Goal: Task Accomplishment & Management: Use online tool/utility

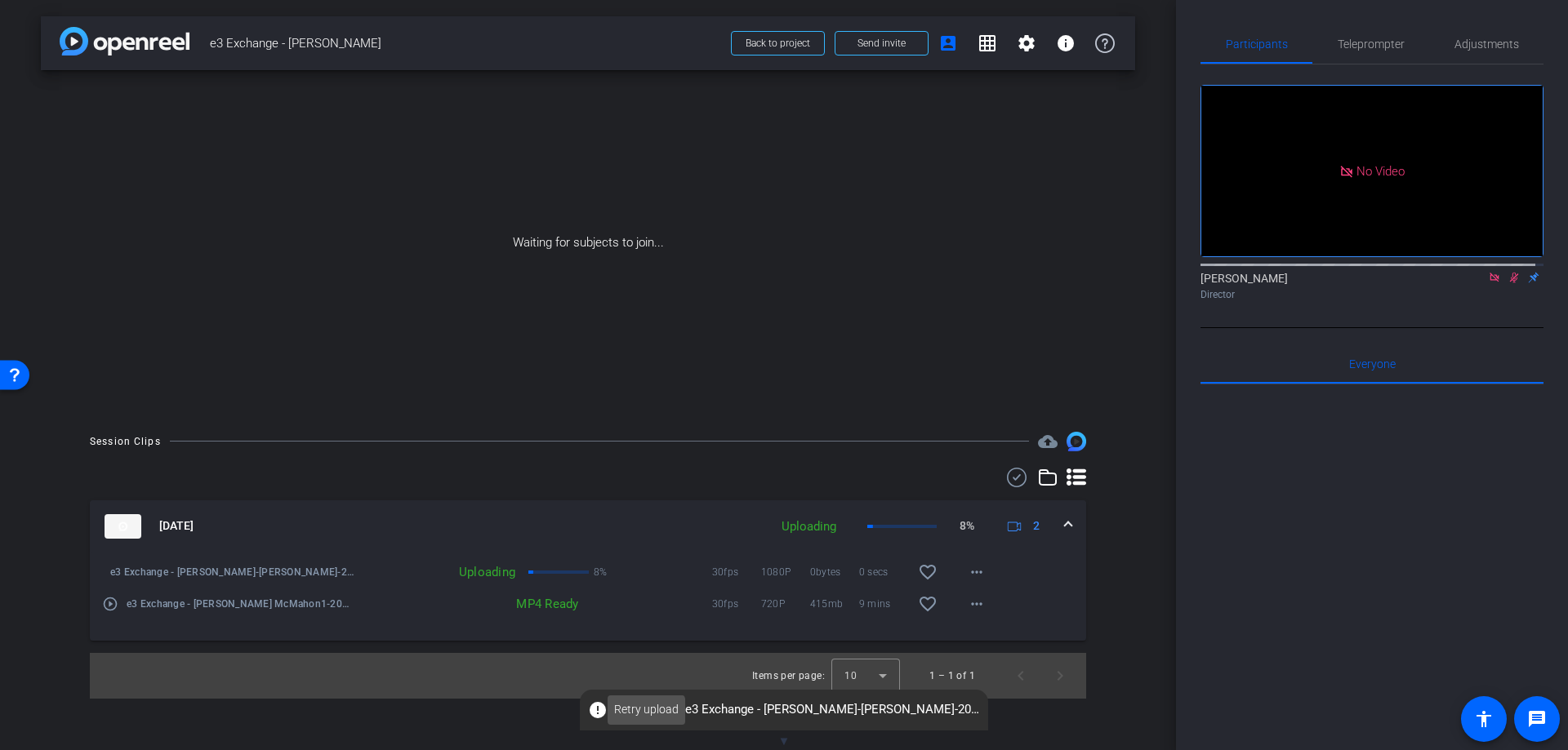
click at [629, 716] on span "Retry upload" at bounding box center [645, 710] width 65 height 17
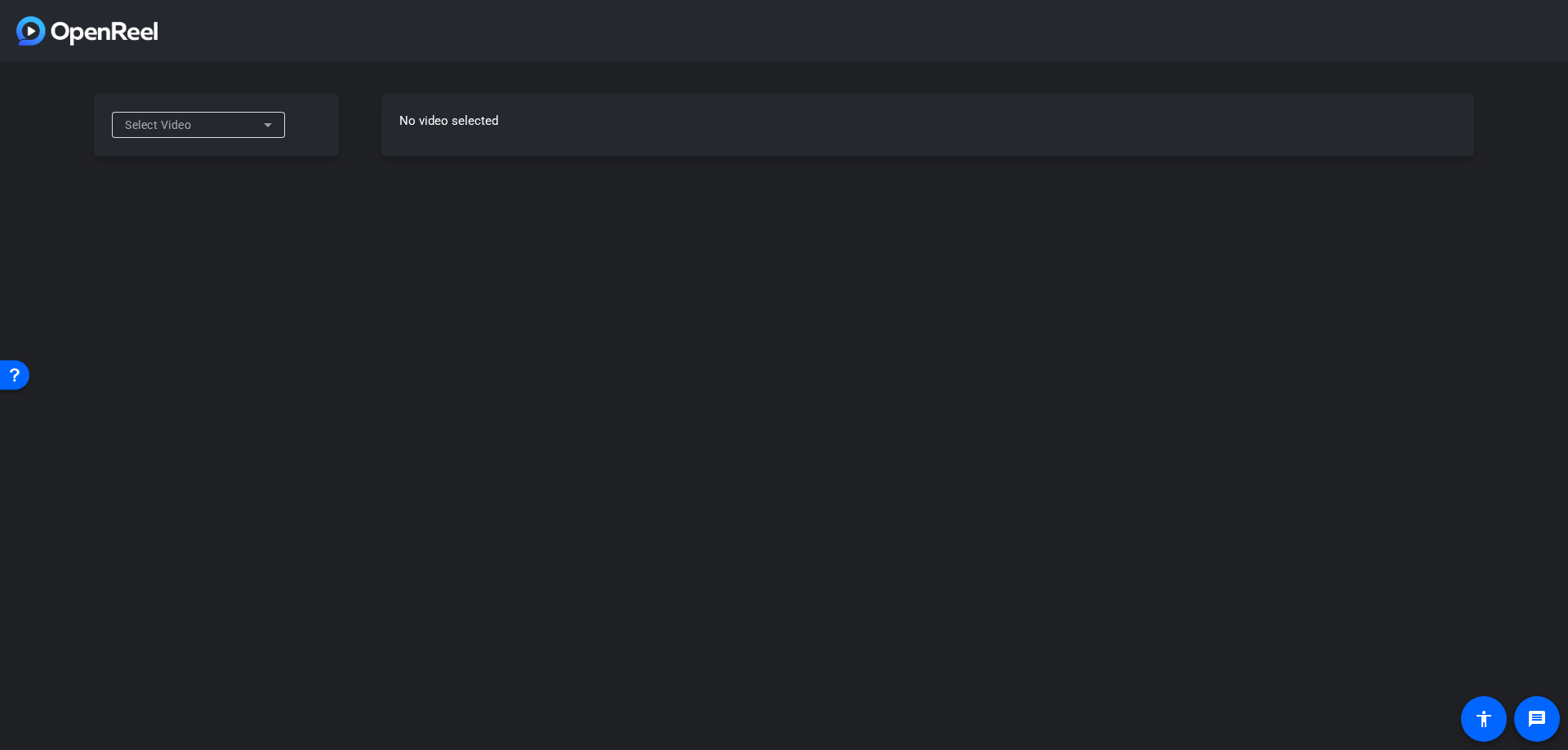
click at [275, 124] on icon at bounding box center [268, 125] width 20 height 20
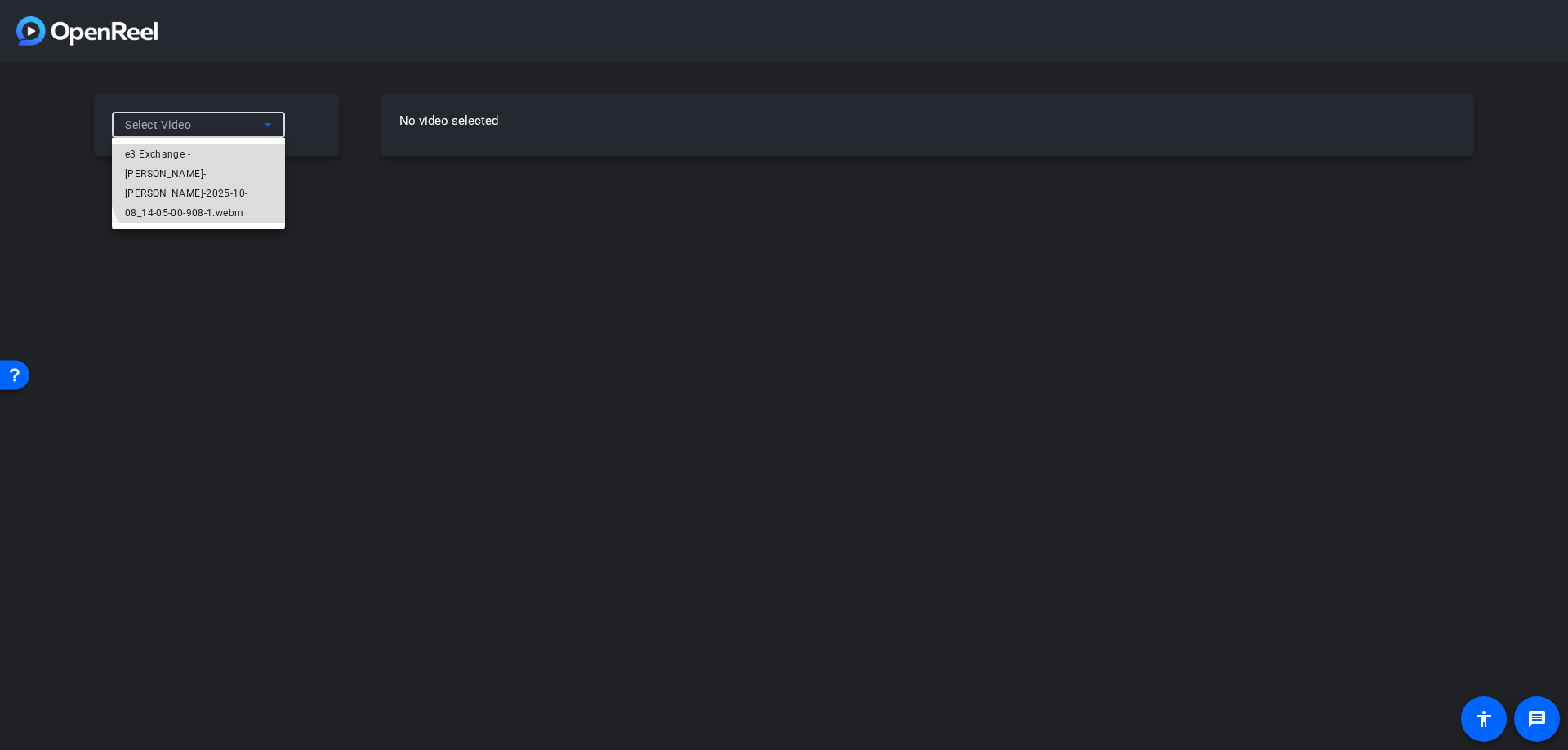
click at [208, 175] on span "e3 Exchange - [PERSON_NAME]-[PERSON_NAME]-2025-10-08_14-05-00-908-1.webm" at bounding box center [198, 183] width 147 height 78
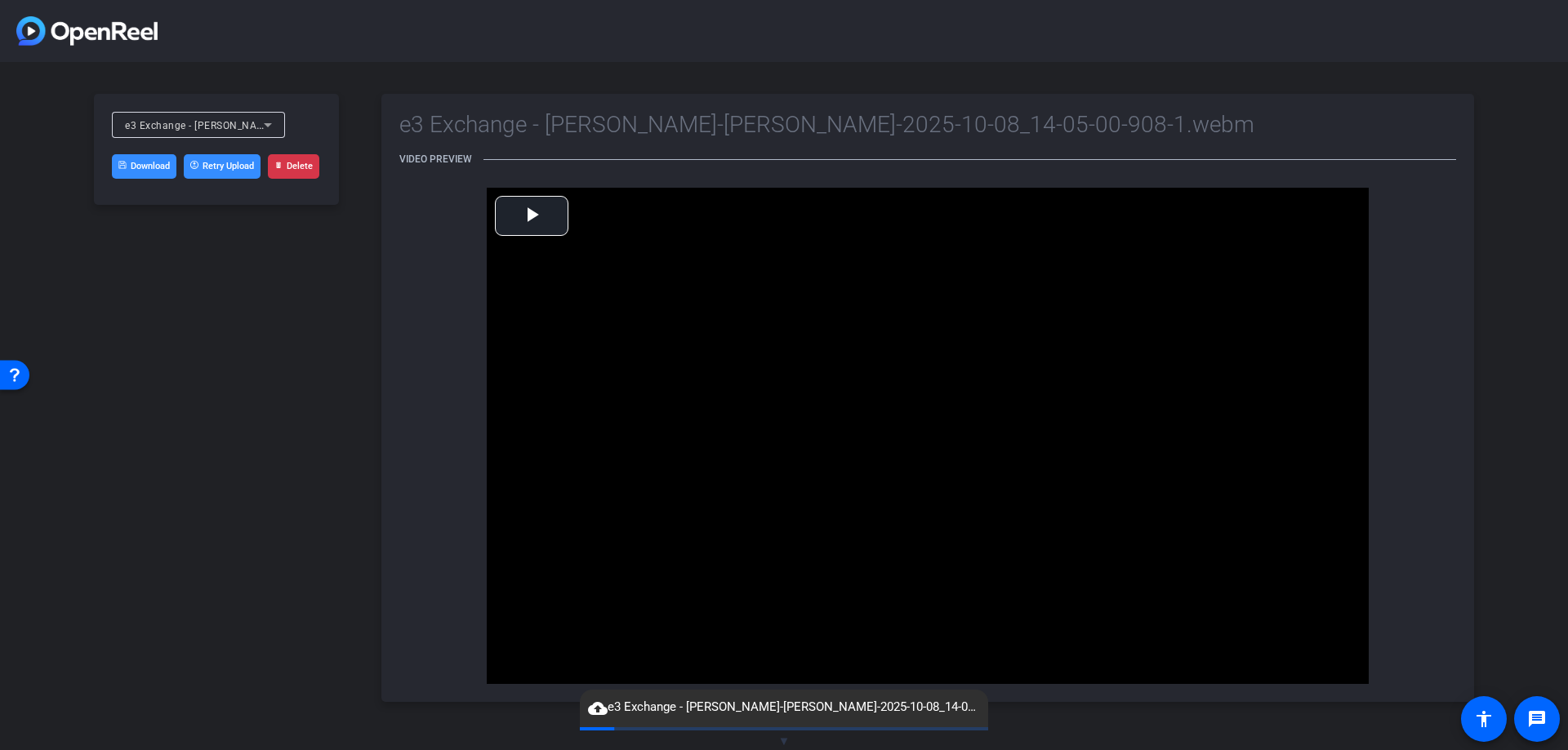
click at [141, 167] on link "Download" at bounding box center [144, 166] width 65 height 24
click at [781, 740] on span "▼" at bounding box center [784, 741] width 12 height 15
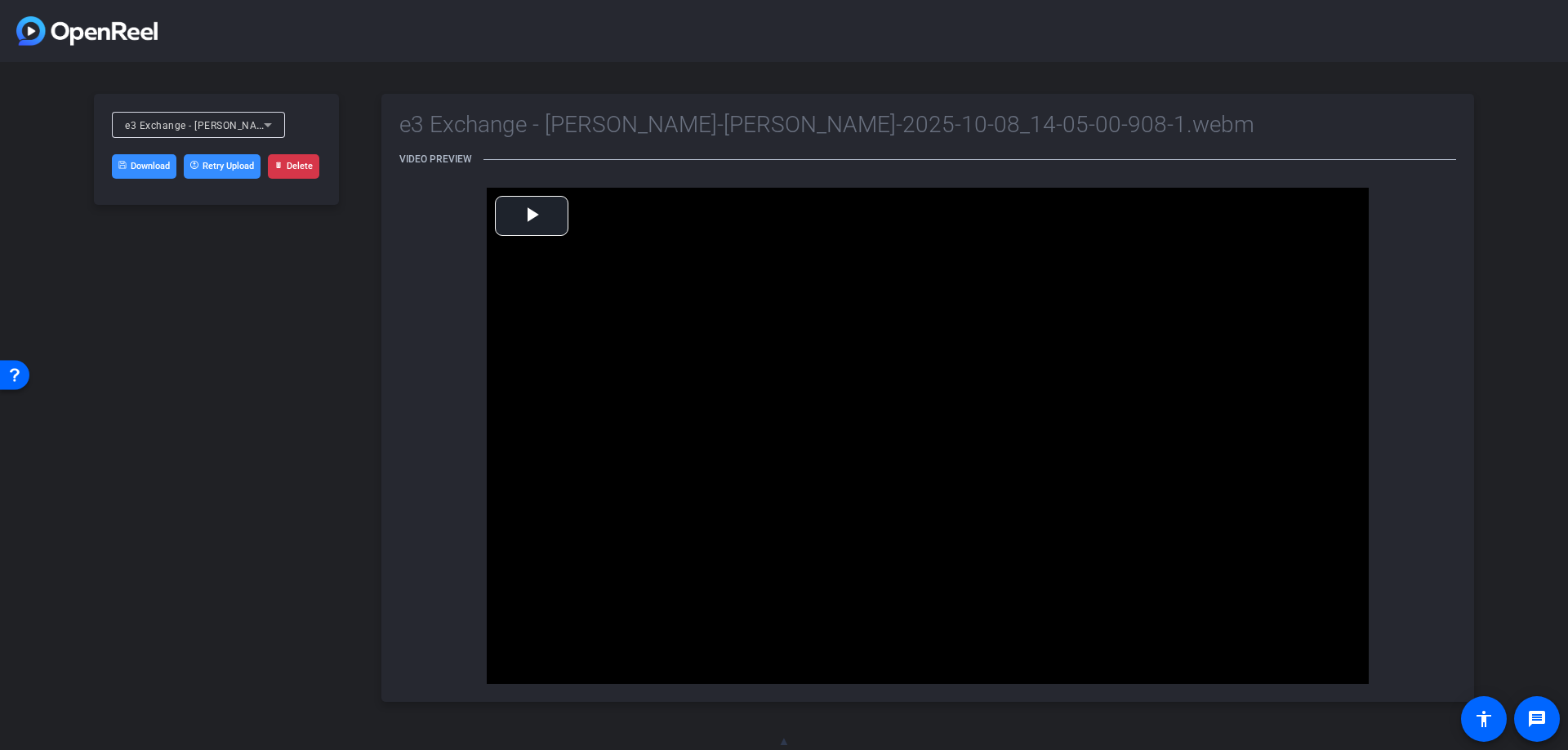
click at [779, 741] on span "▲" at bounding box center [784, 741] width 12 height 15
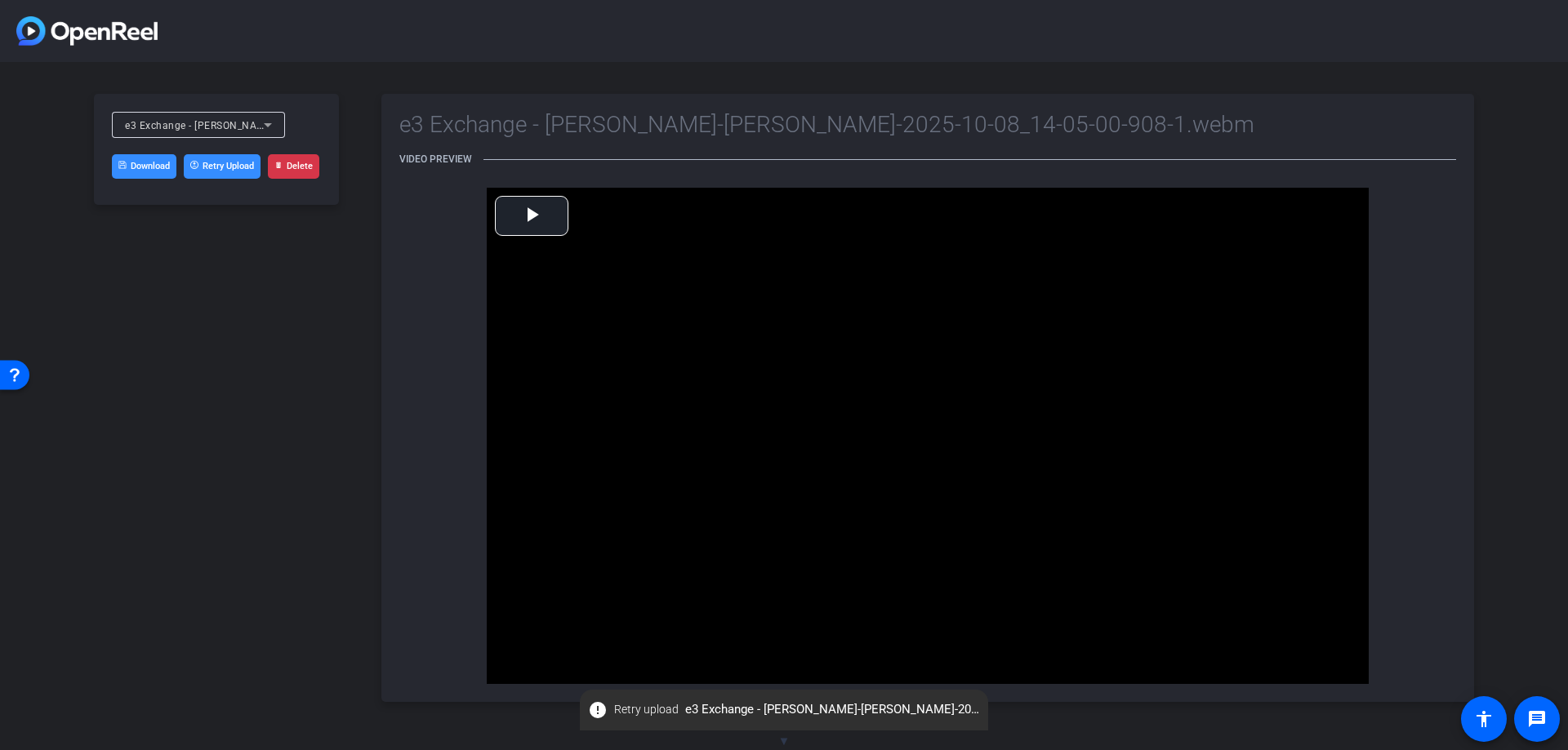
click at [713, 711] on span "error Retry upload e3 Exchange - Tennie McMahon-Lea Marcou-2025-10-08_14-05-00-…" at bounding box center [784, 710] width 408 height 29
click at [640, 712] on span "Retry upload" at bounding box center [645, 710] width 65 height 17
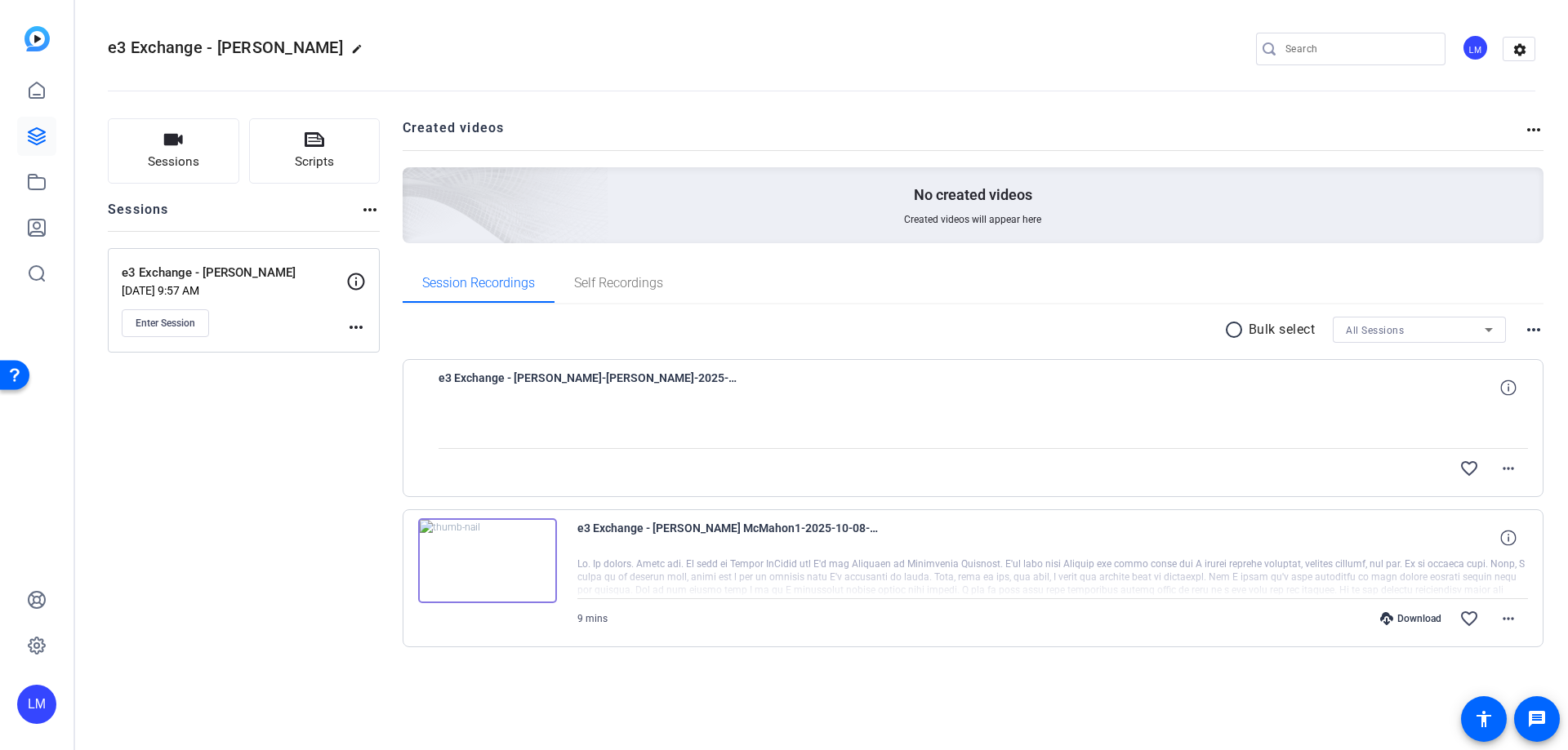
click at [1533, 332] on mat-icon "more_horiz" at bounding box center [1533, 329] width 20 height 20
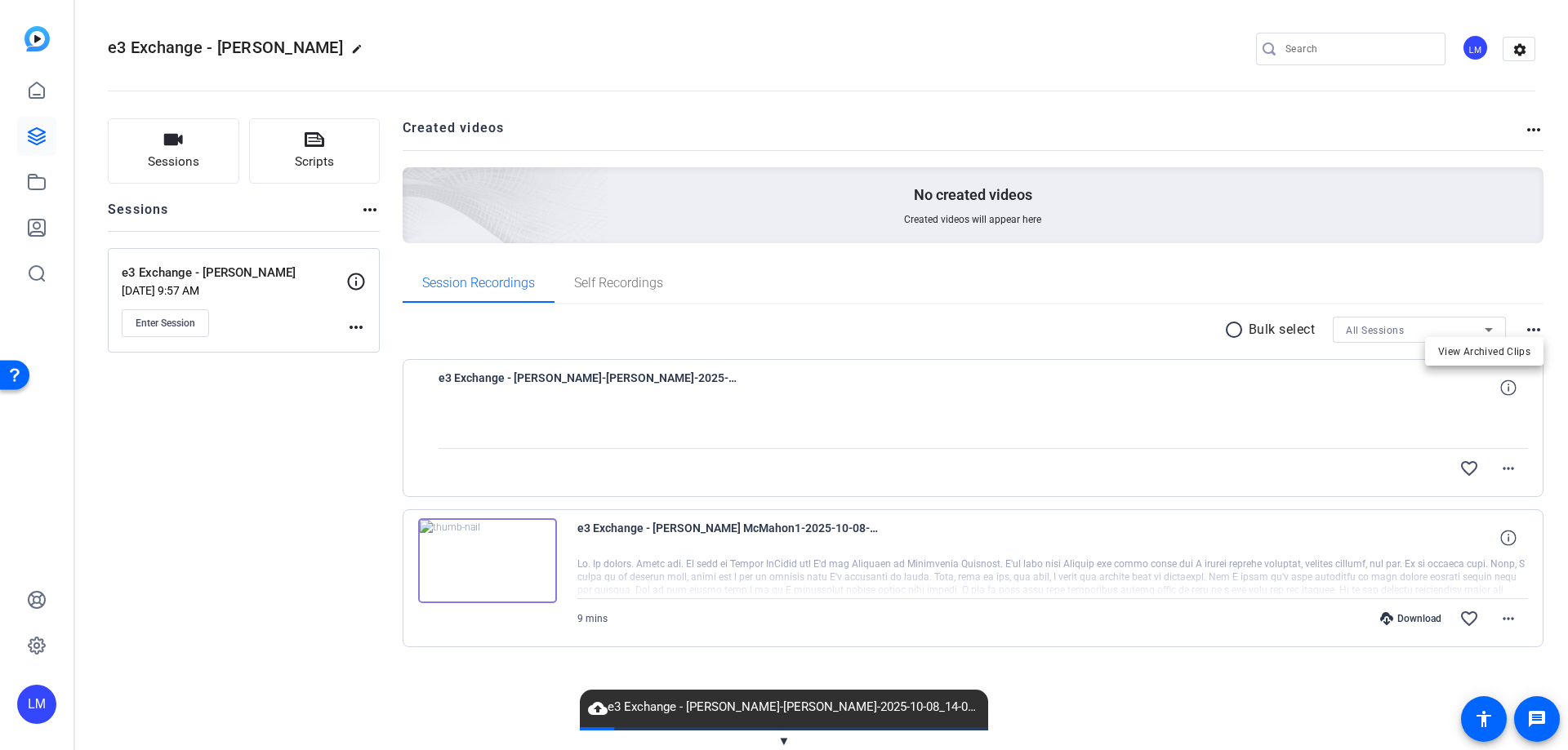
click at [1533, 332] on div at bounding box center [784, 375] width 1568 height 750
click at [770, 718] on div "cloud_upload e3 Exchange - Tennie McMahon-Lea Marcou-2025-10-08_14-05-00-908-1.…" at bounding box center [784, 709] width 408 height 38
click at [784, 741] on span "▼" at bounding box center [784, 741] width 12 height 15
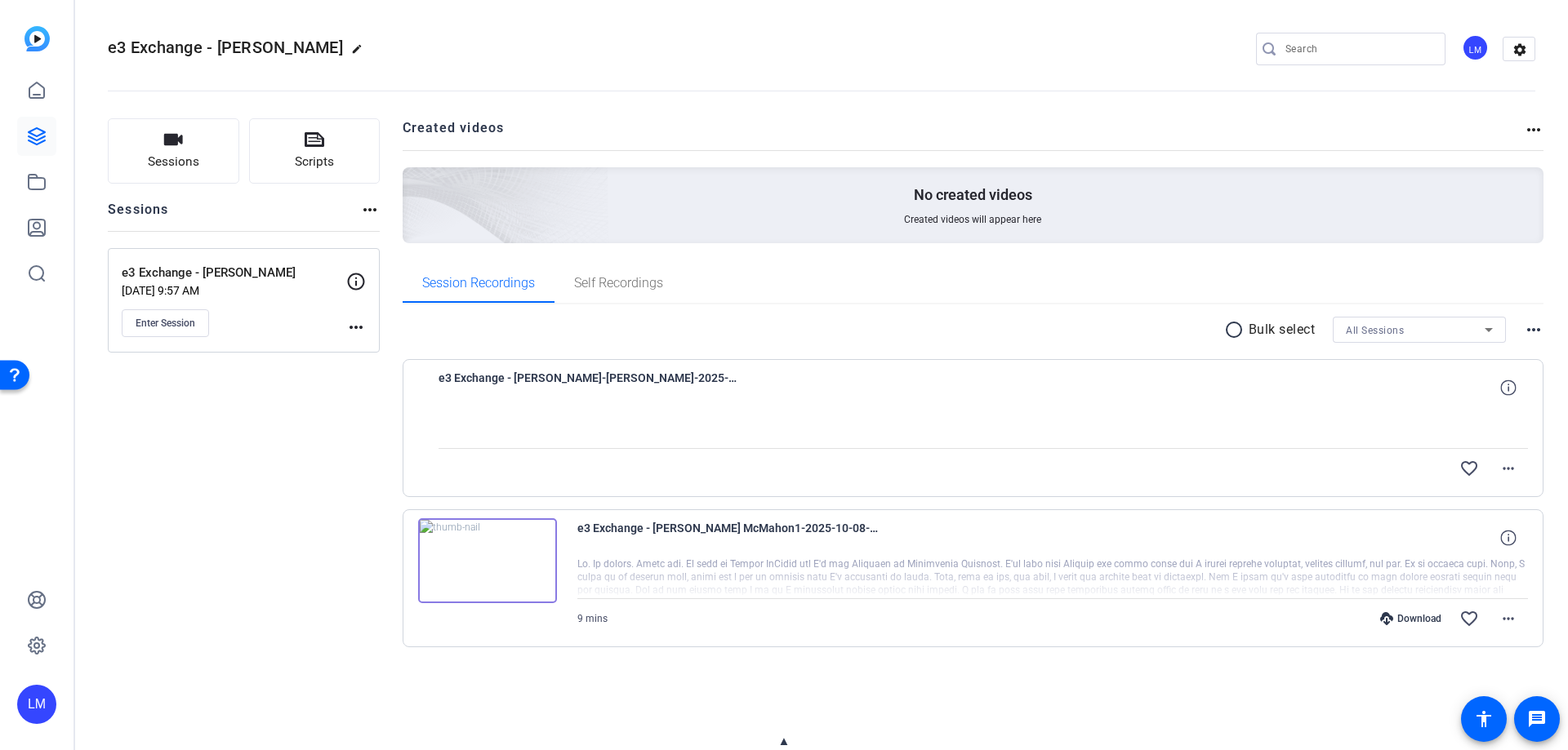
click at [781, 742] on span "▲" at bounding box center [784, 741] width 12 height 15
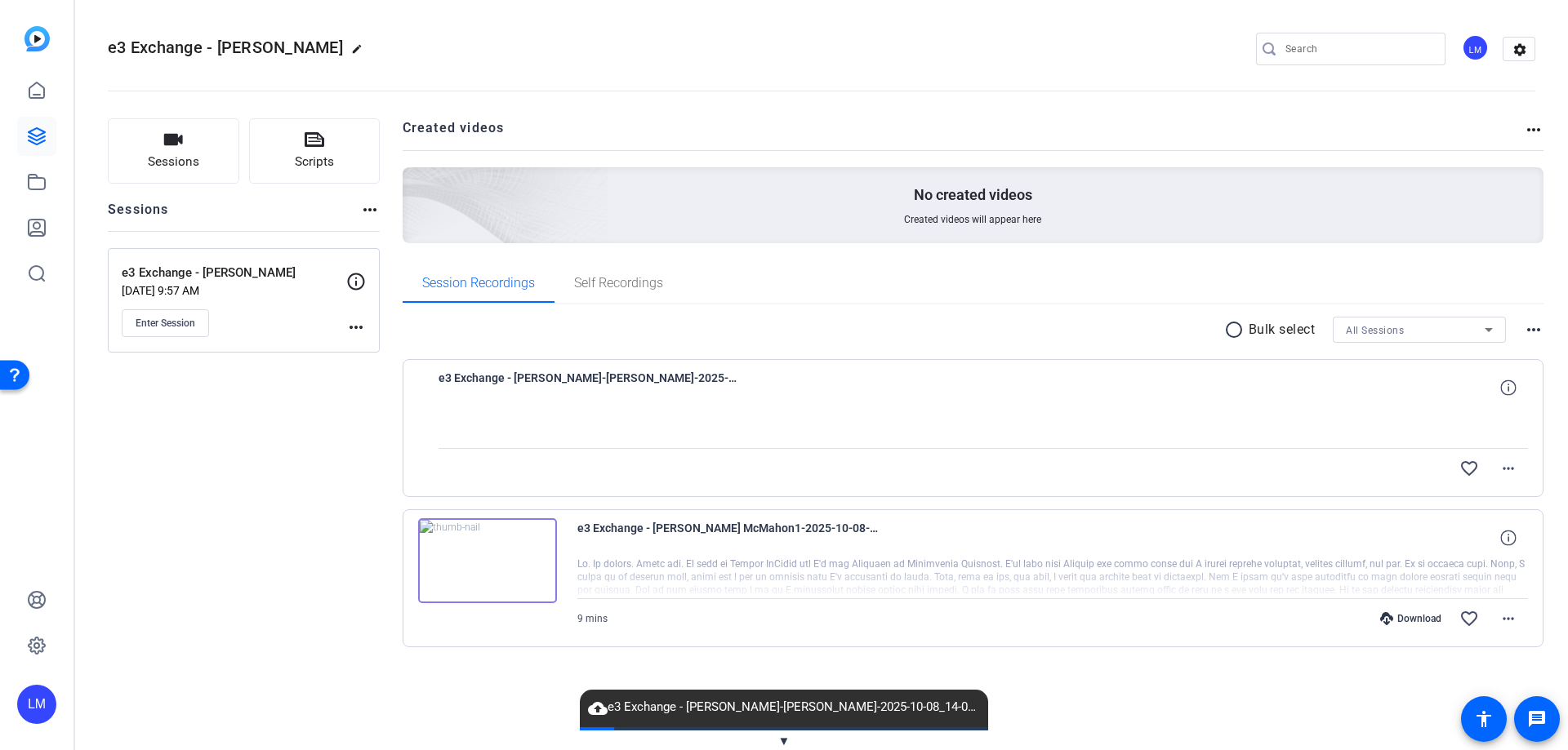
click at [1536, 126] on mat-icon "more_horiz" at bounding box center [1533, 129] width 20 height 20
click at [1257, 718] on div at bounding box center [784, 375] width 1568 height 750
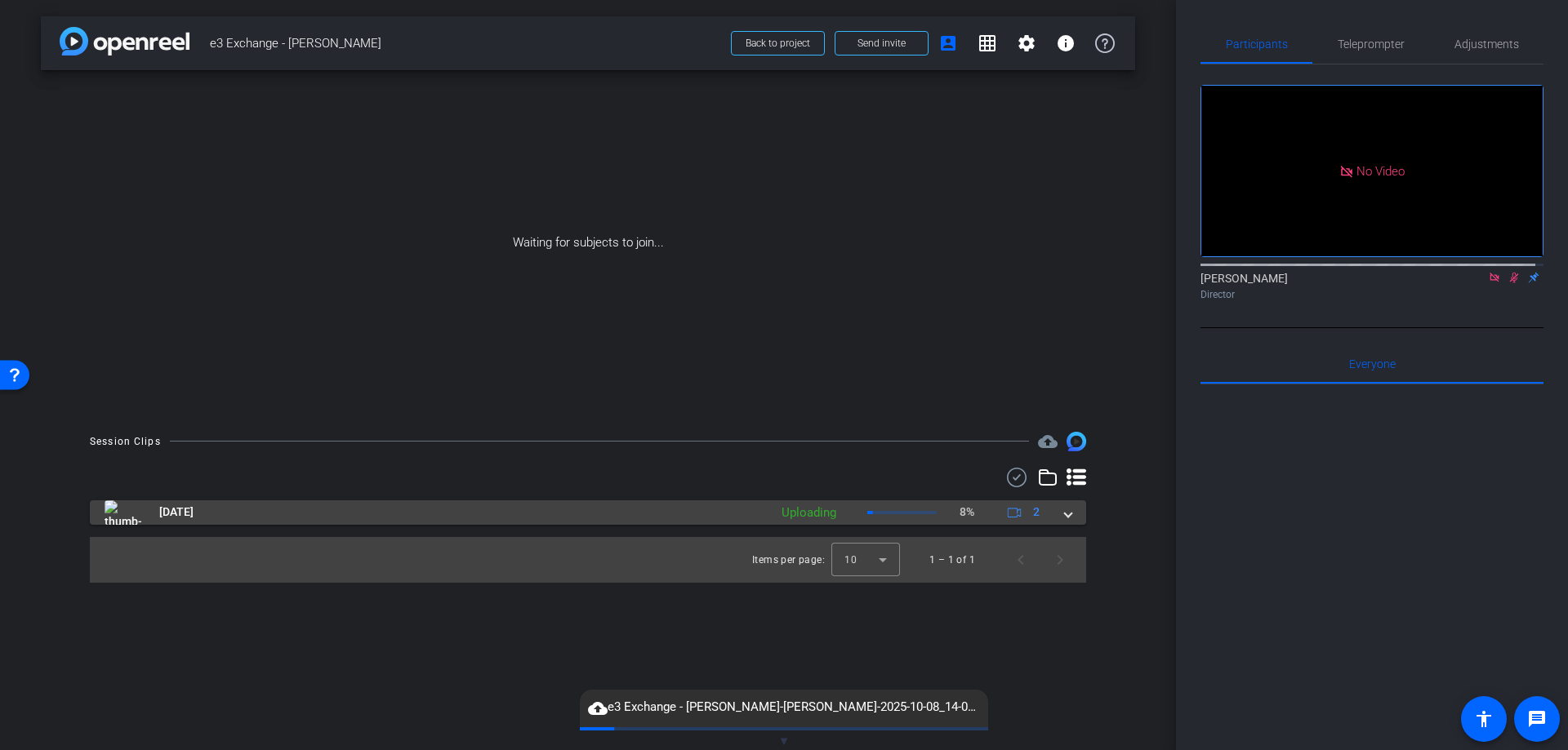
click at [1069, 511] on span at bounding box center [1068, 512] width 7 height 17
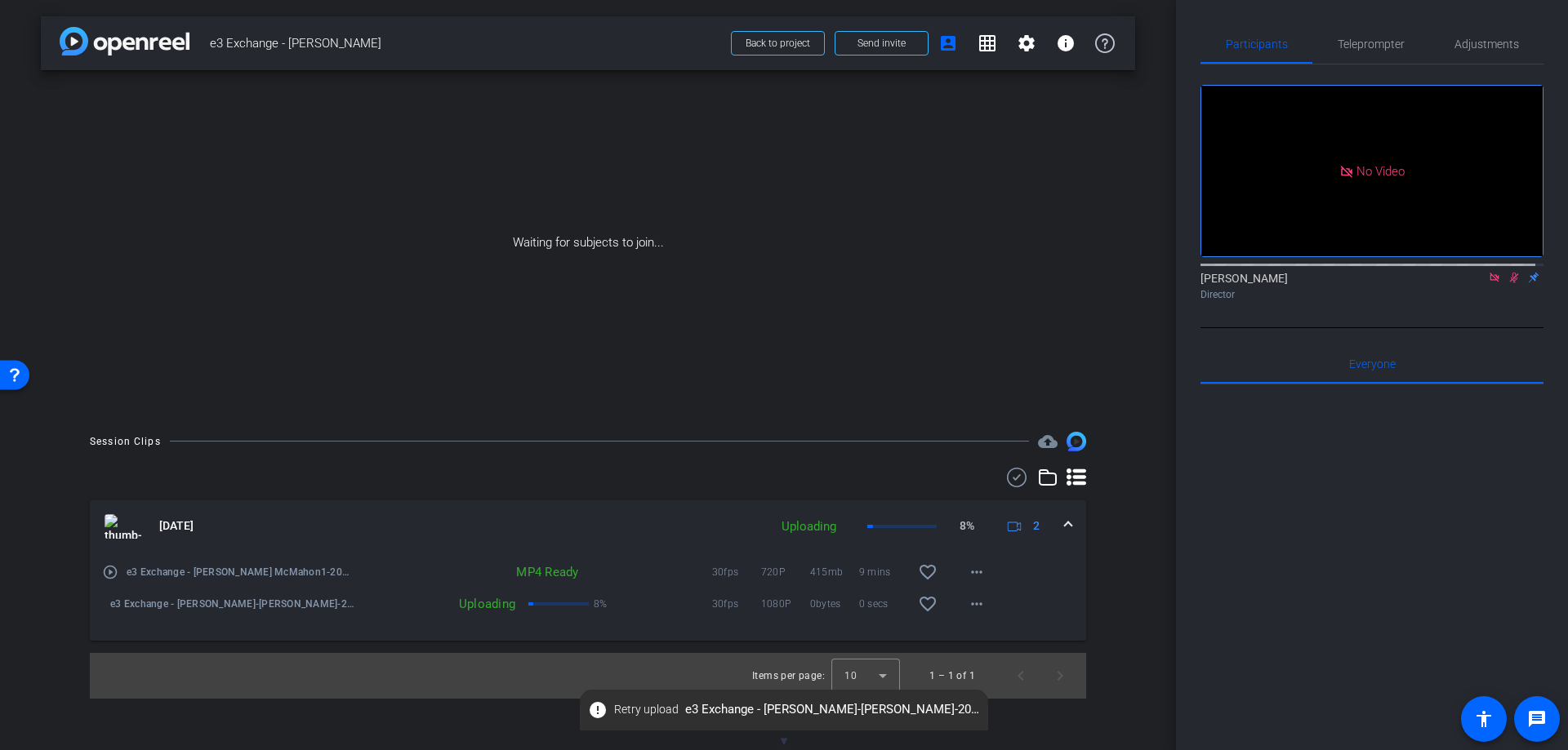
click at [783, 741] on span "▼" at bounding box center [784, 741] width 12 height 15
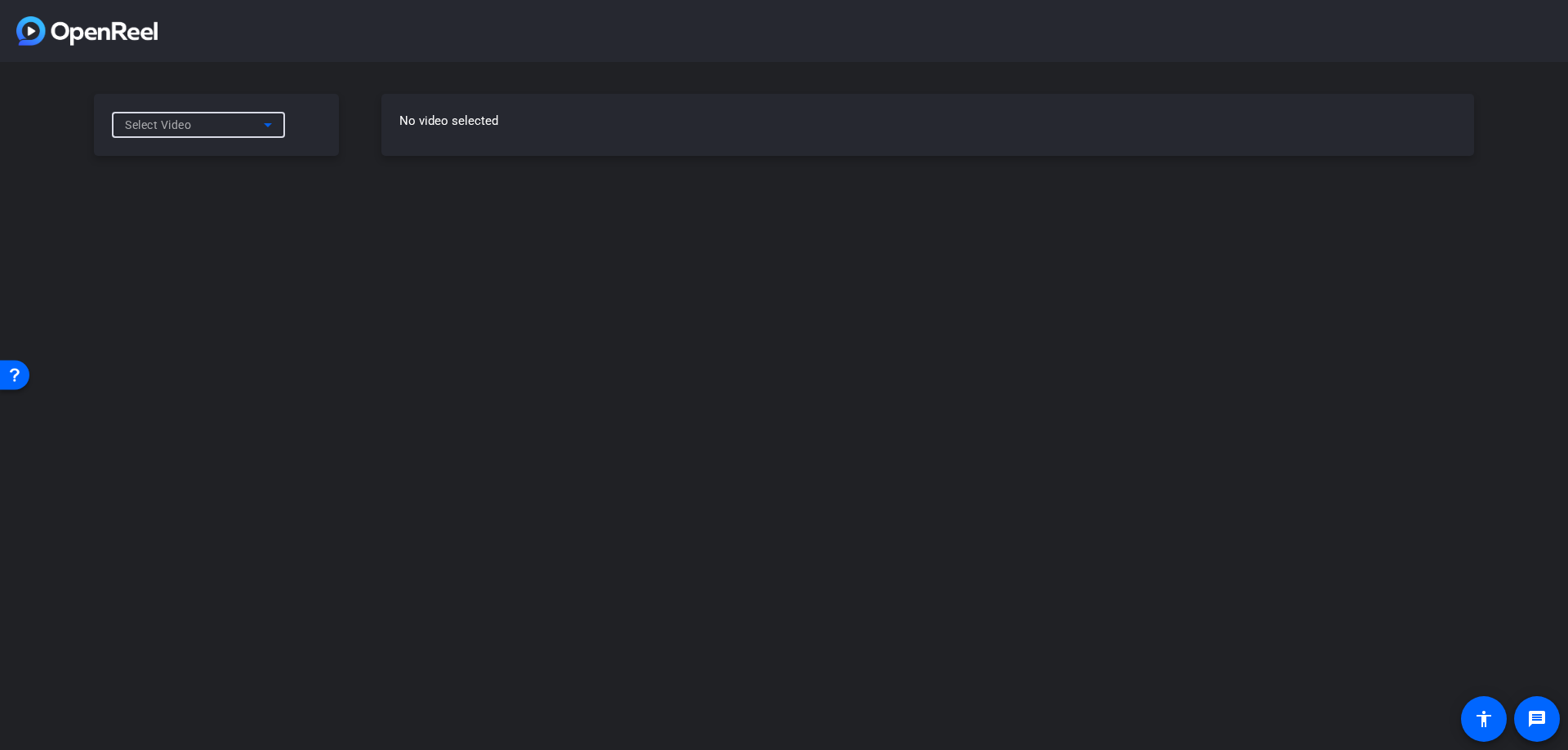
click at [248, 128] on div "Select Video" at bounding box center [194, 125] width 139 height 20
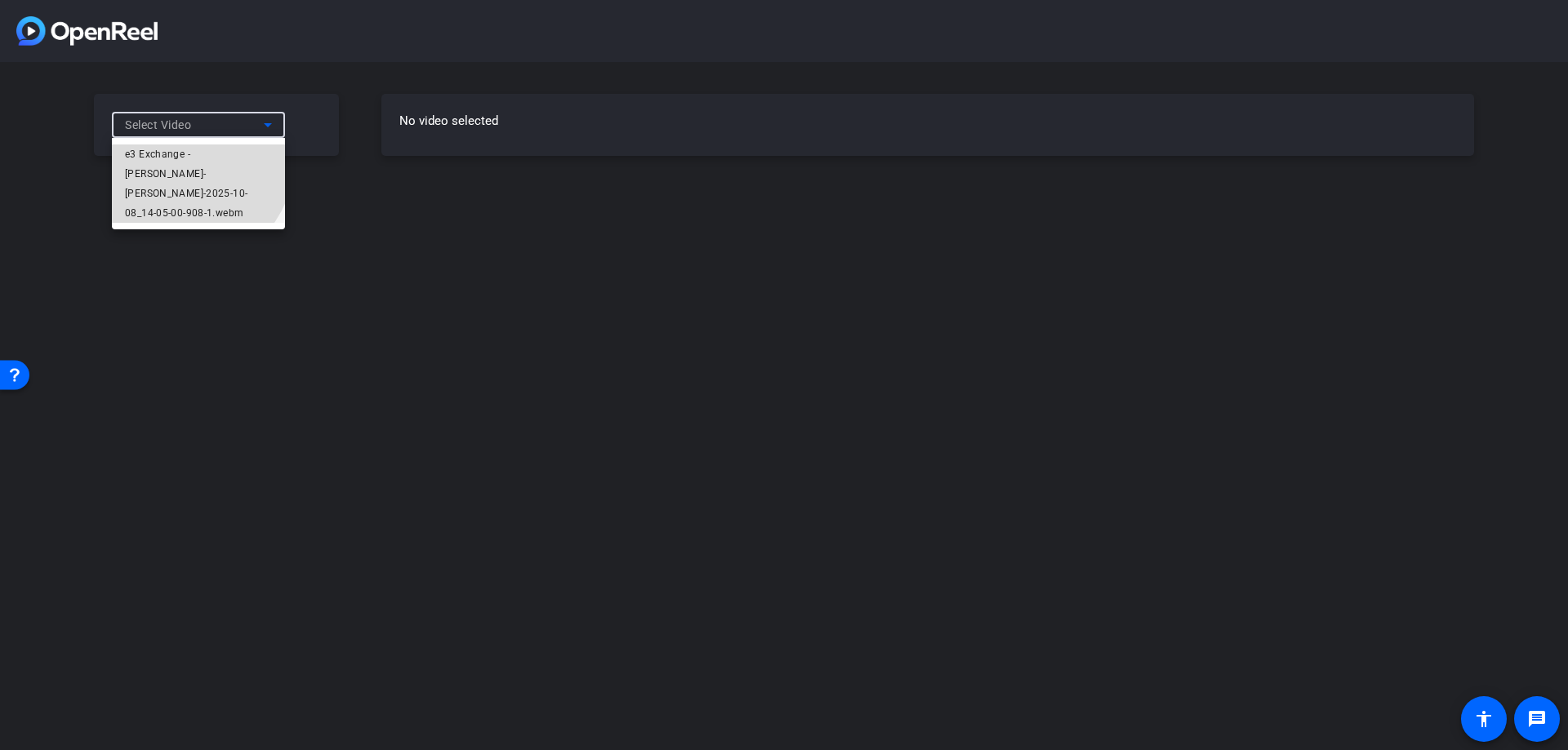
click at [171, 159] on span "e3 Exchange - [PERSON_NAME]-[PERSON_NAME]-2025-10-08_14-05-00-908-1.webm" at bounding box center [198, 183] width 147 height 78
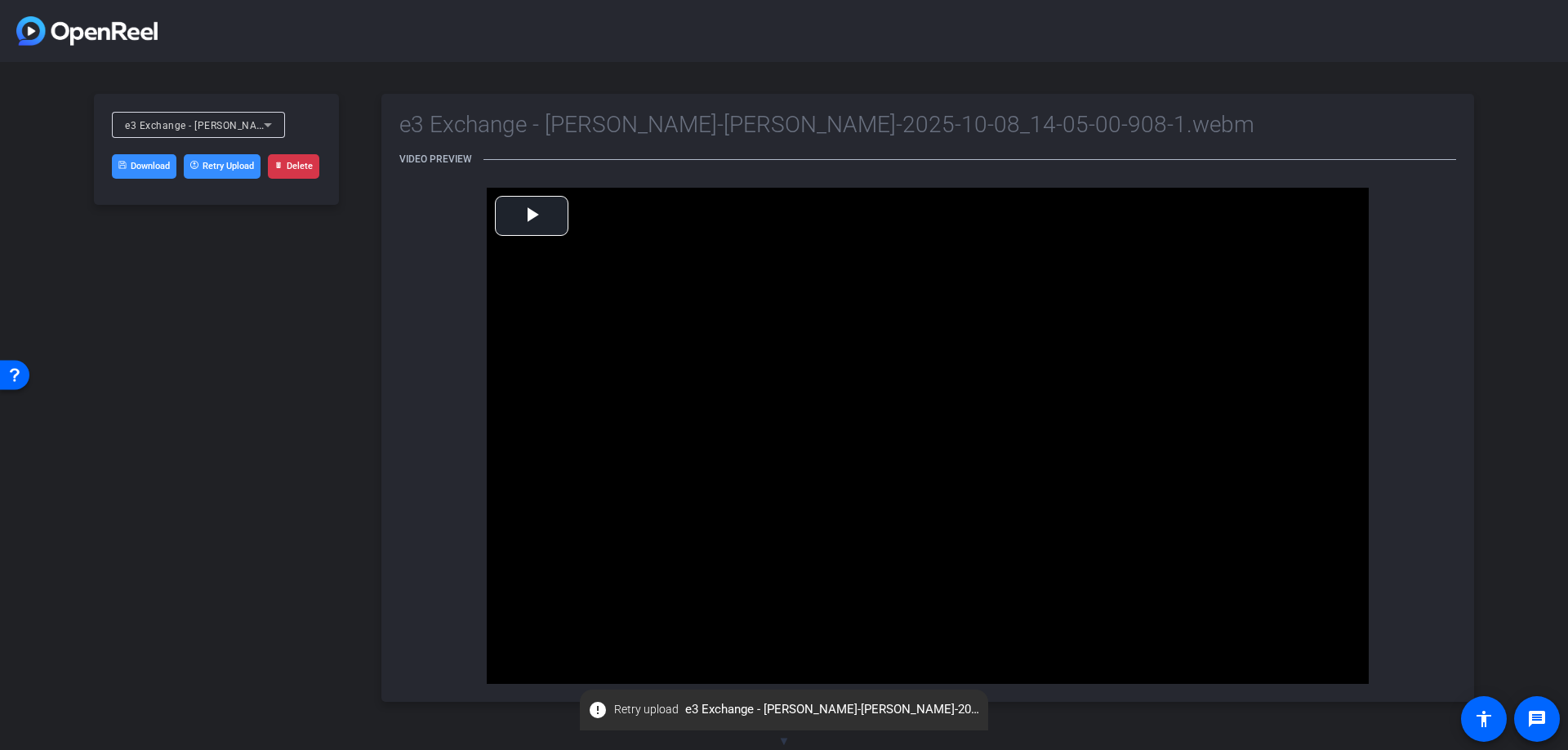
click at [223, 163] on button "Retry Upload" at bounding box center [221, 166] width 77 height 24
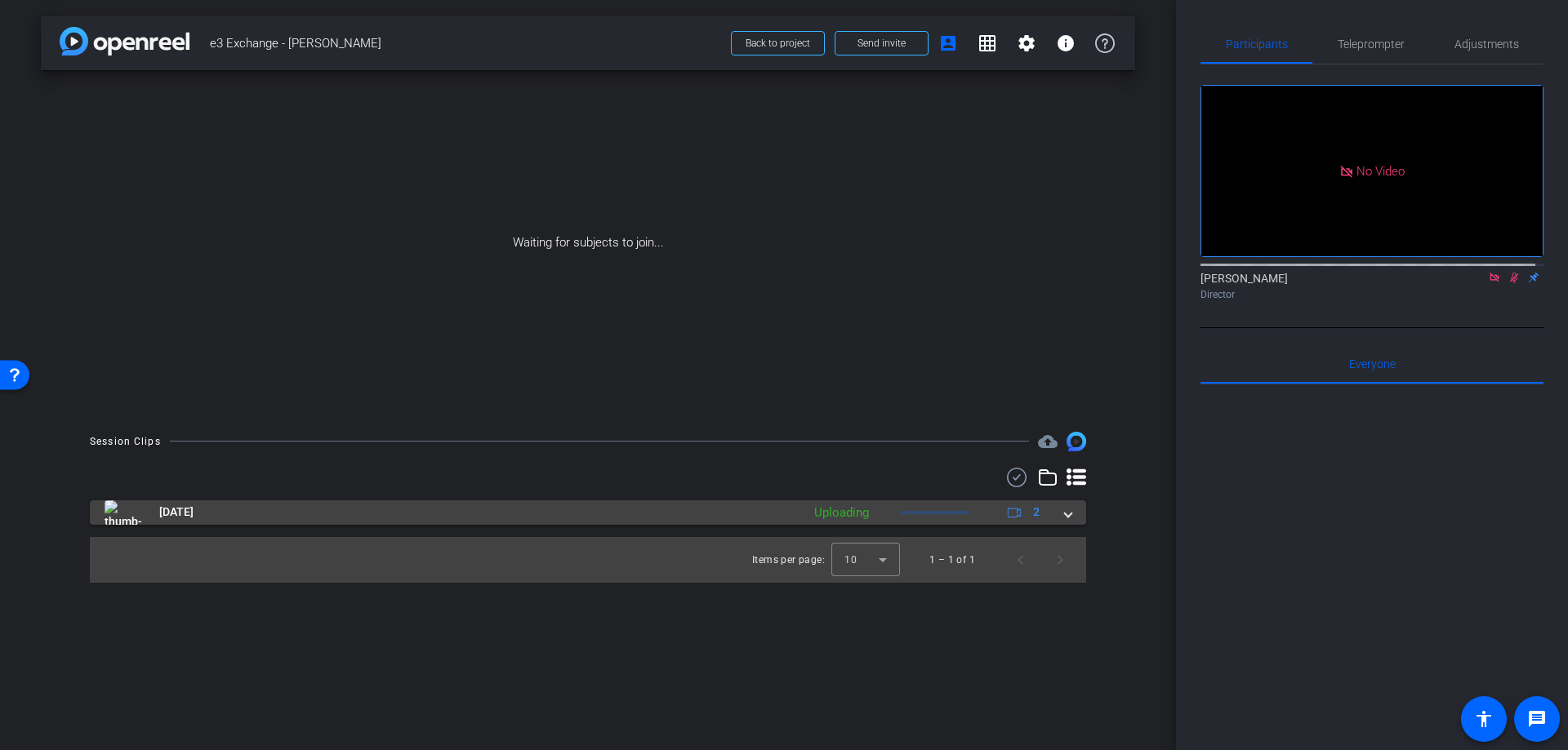
click at [1065, 509] on span at bounding box center [1068, 512] width 7 height 17
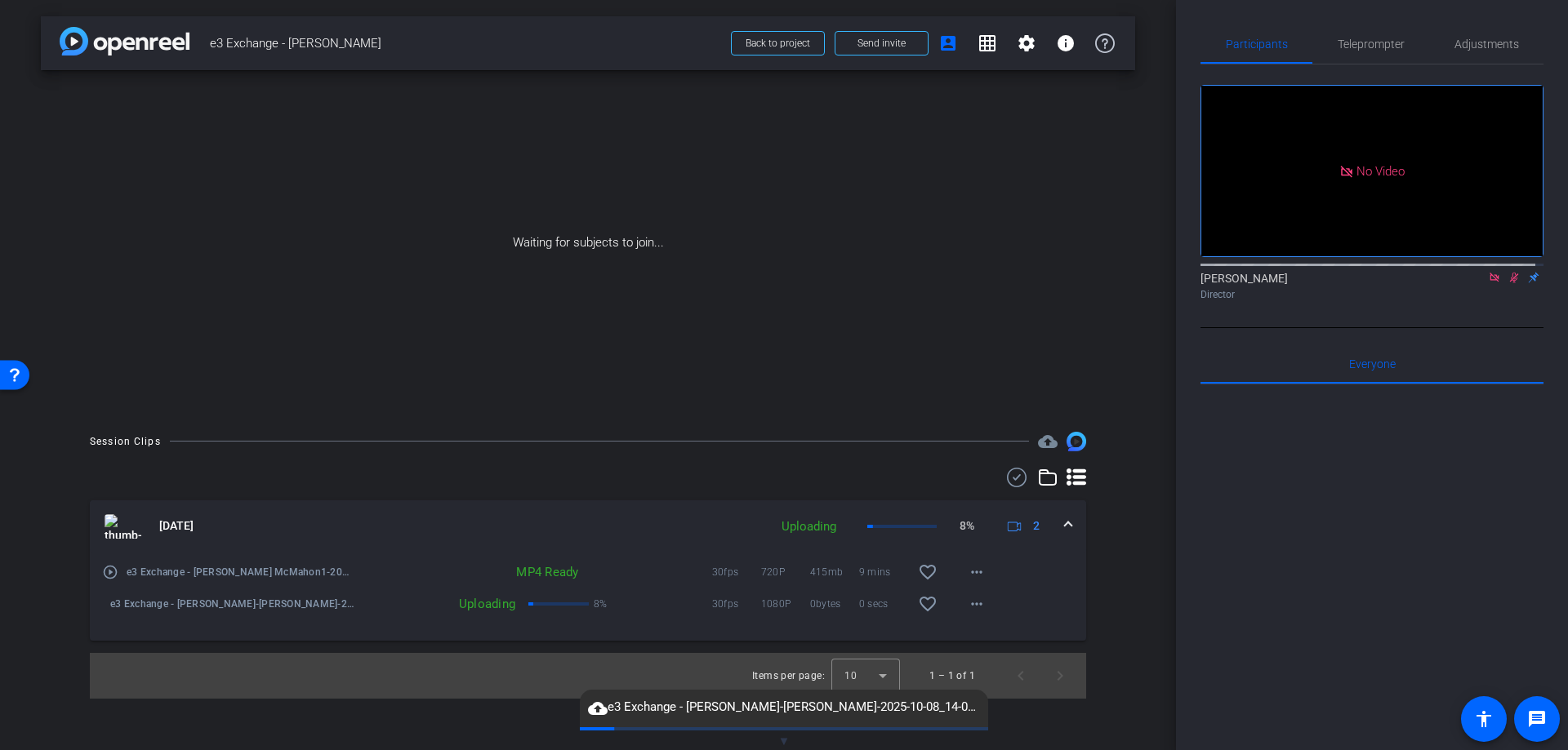
click at [784, 739] on span "▼" at bounding box center [784, 741] width 12 height 15
click at [986, 44] on mat-icon "grid_on" at bounding box center [987, 43] width 20 height 20
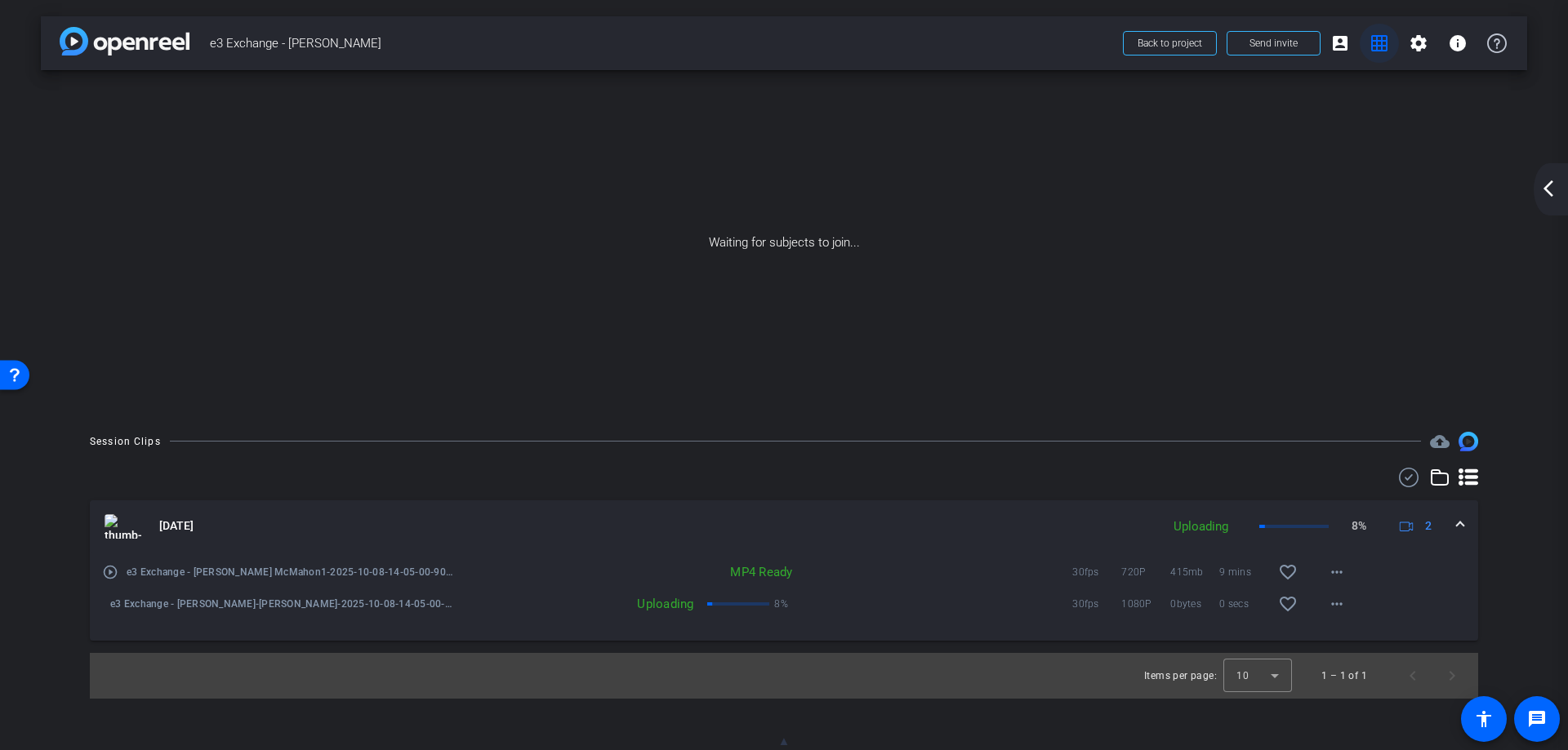
click at [1374, 40] on mat-icon "grid_on" at bounding box center [1379, 43] width 20 height 20
click at [1456, 40] on mat-icon "info" at bounding box center [1457, 43] width 20 height 20
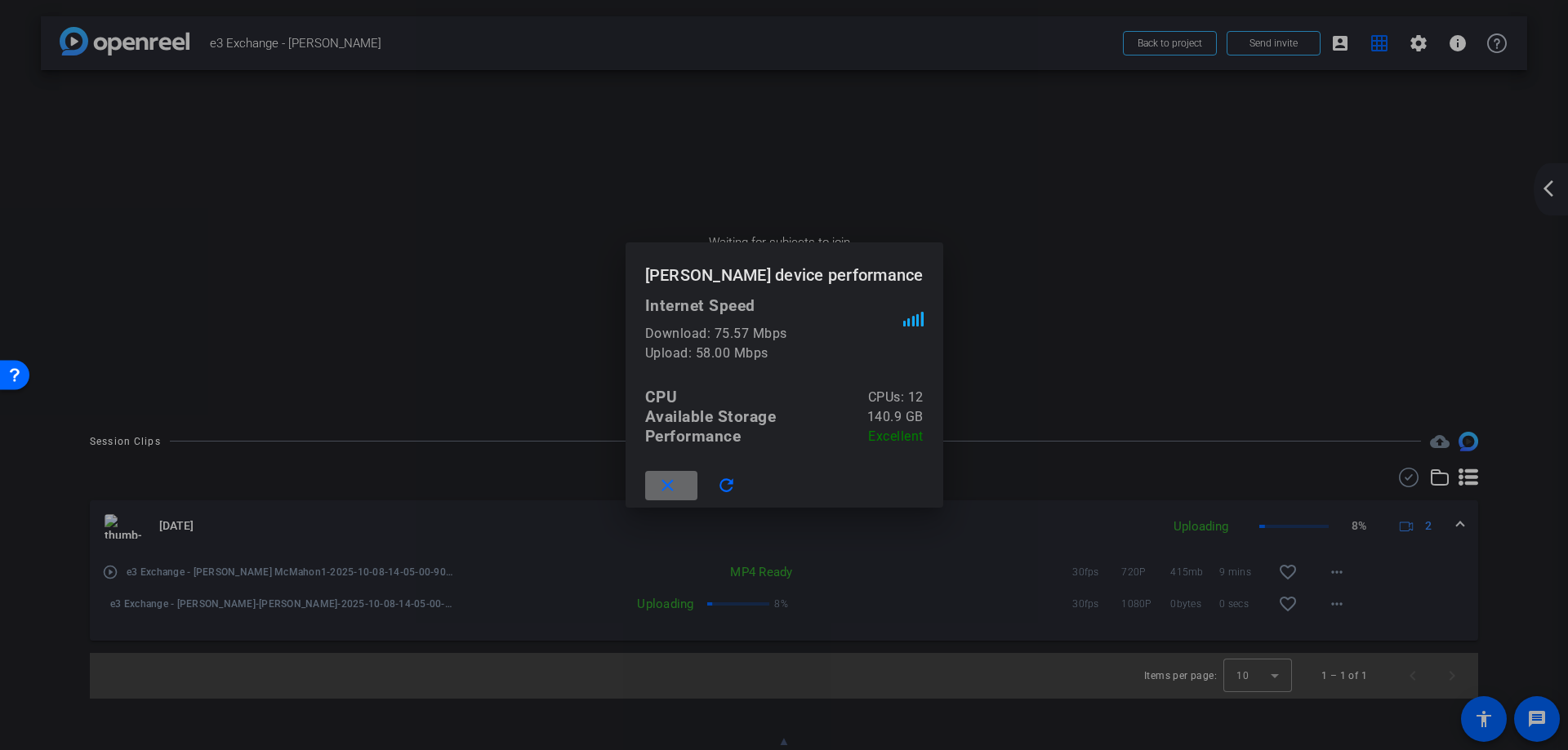
click at [677, 483] on mat-icon "close" at bounding box center [668, 486] width 21 height 21
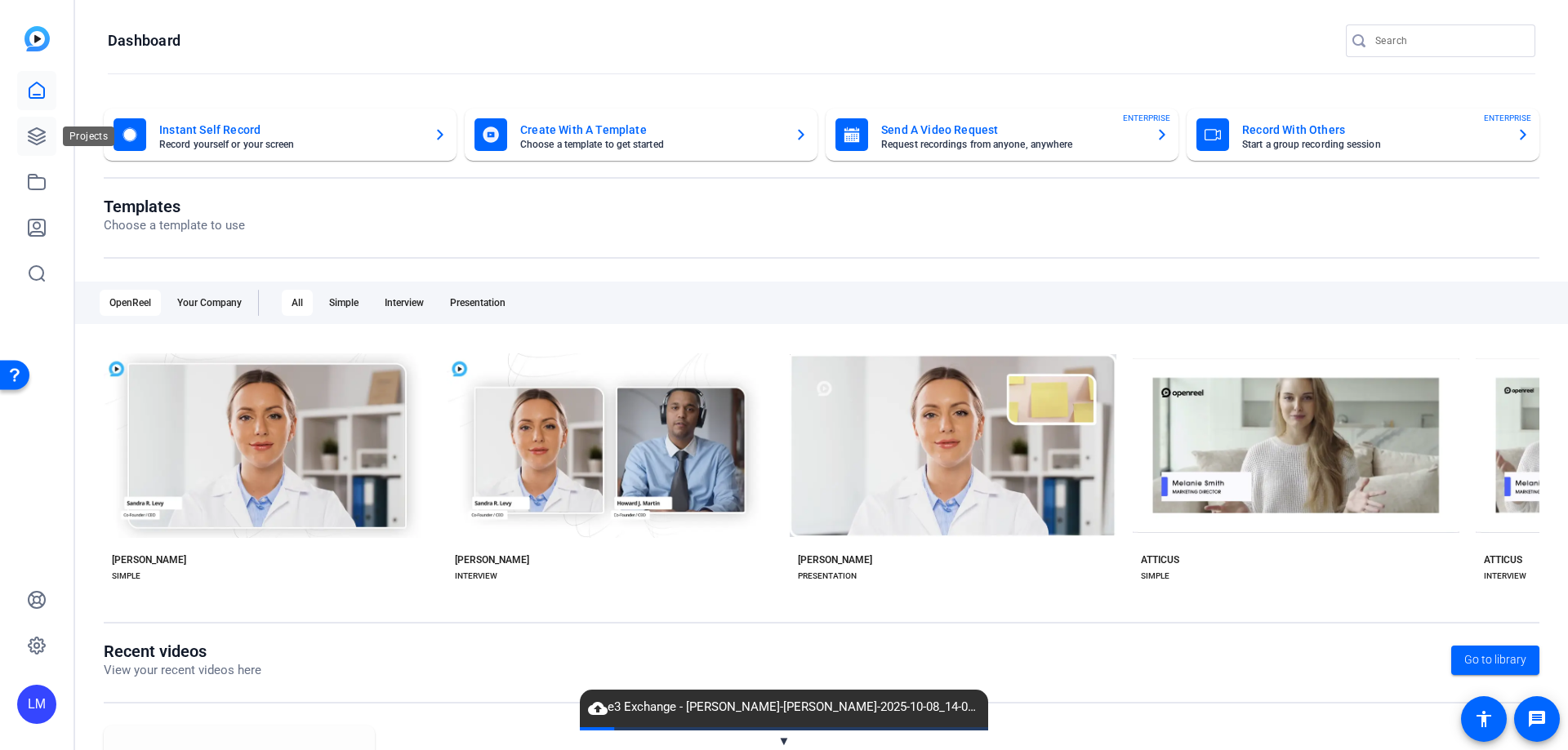
click at [35, 129] on icon at bounding box center [36, 136] width 16 height 16
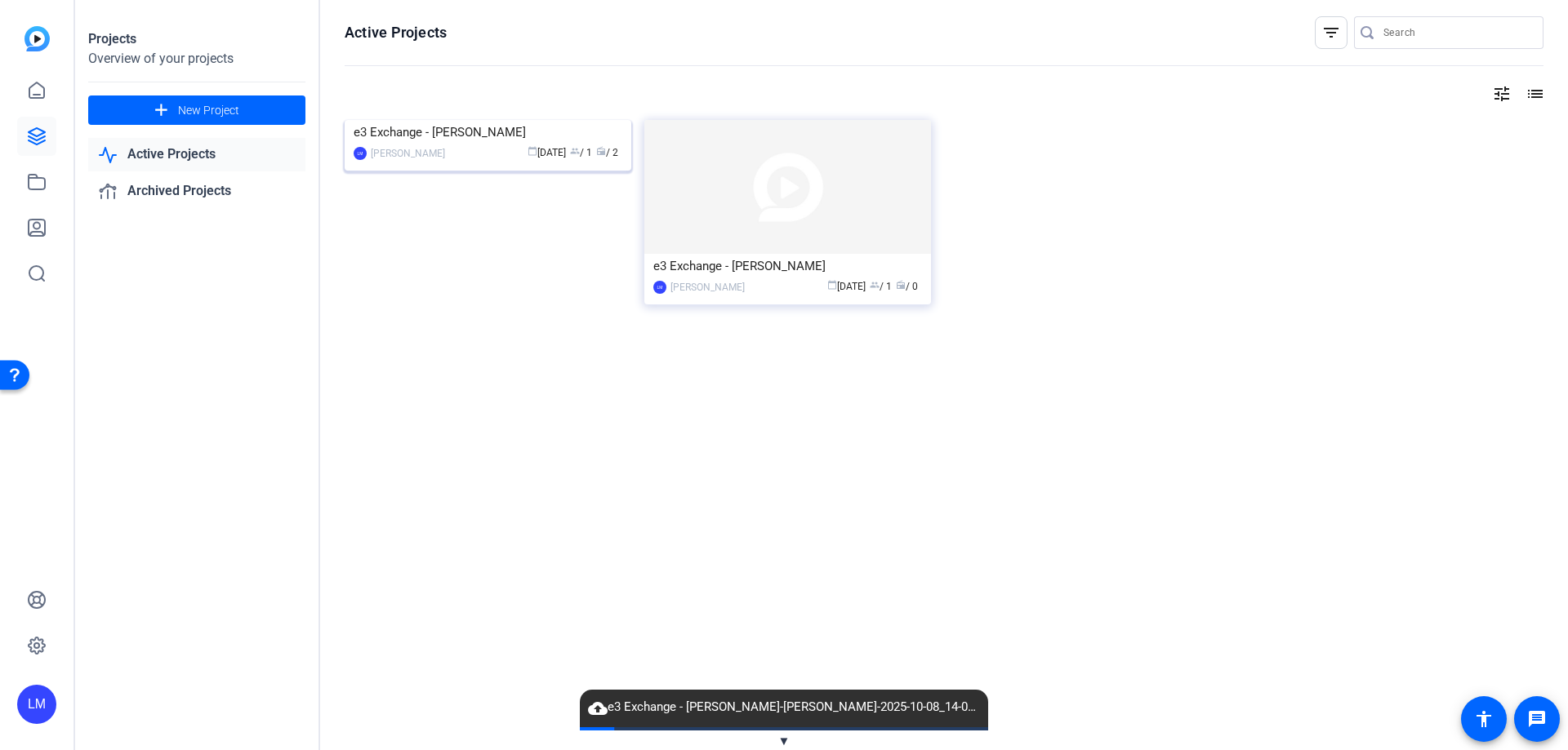
click at [486, 144] on div "e3 Exchange - Tennie McMahon" at bounding box center [488, 132] width 269 height 24
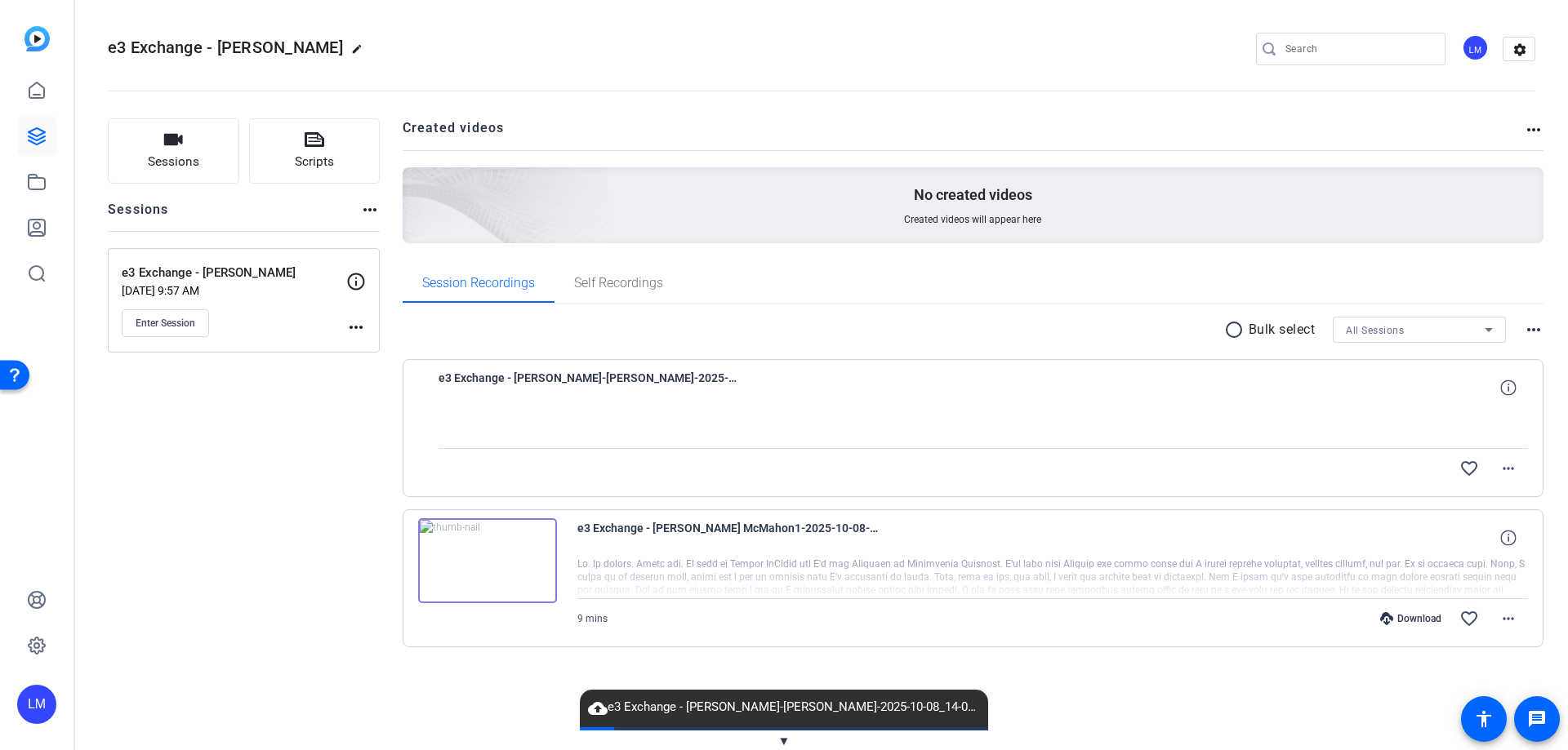
click at [1537, 133] on mat-icon "more_horiz" at bounding box center [1533, 129] width 20 height 20
click at [1530, 328] on div at bounding box center [784, 375] width 1568 height 750
click at [930, 214] on span "Created videos will appear here" at bounding box center [972, 219] width 137 height 13
click at [599, 295] on span "Self Recordings" at bounding box center [618, 283] width 89 height 40
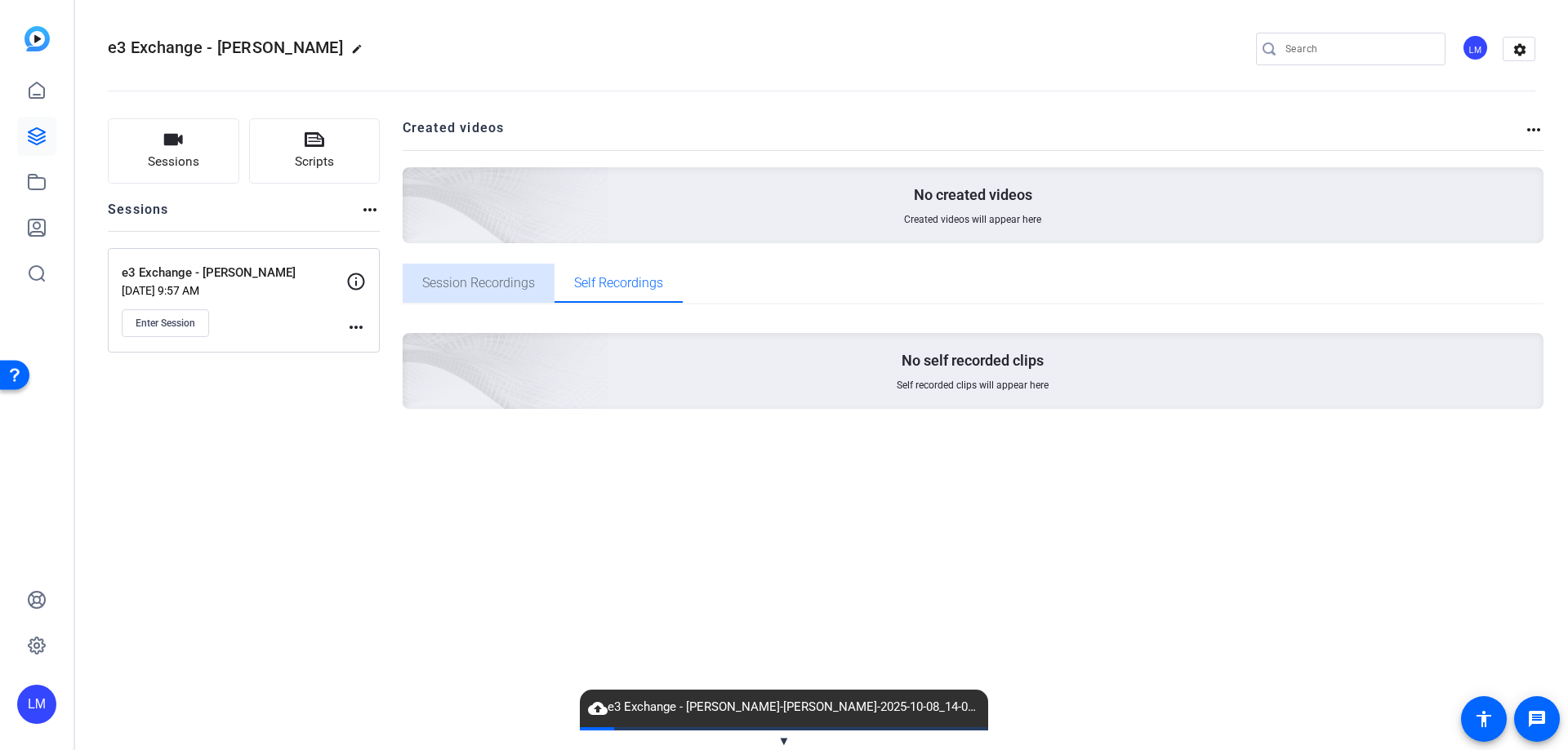
click at [480, 279] on span "Session Recordings" at bounding box center [478, 283] width 113 height 13
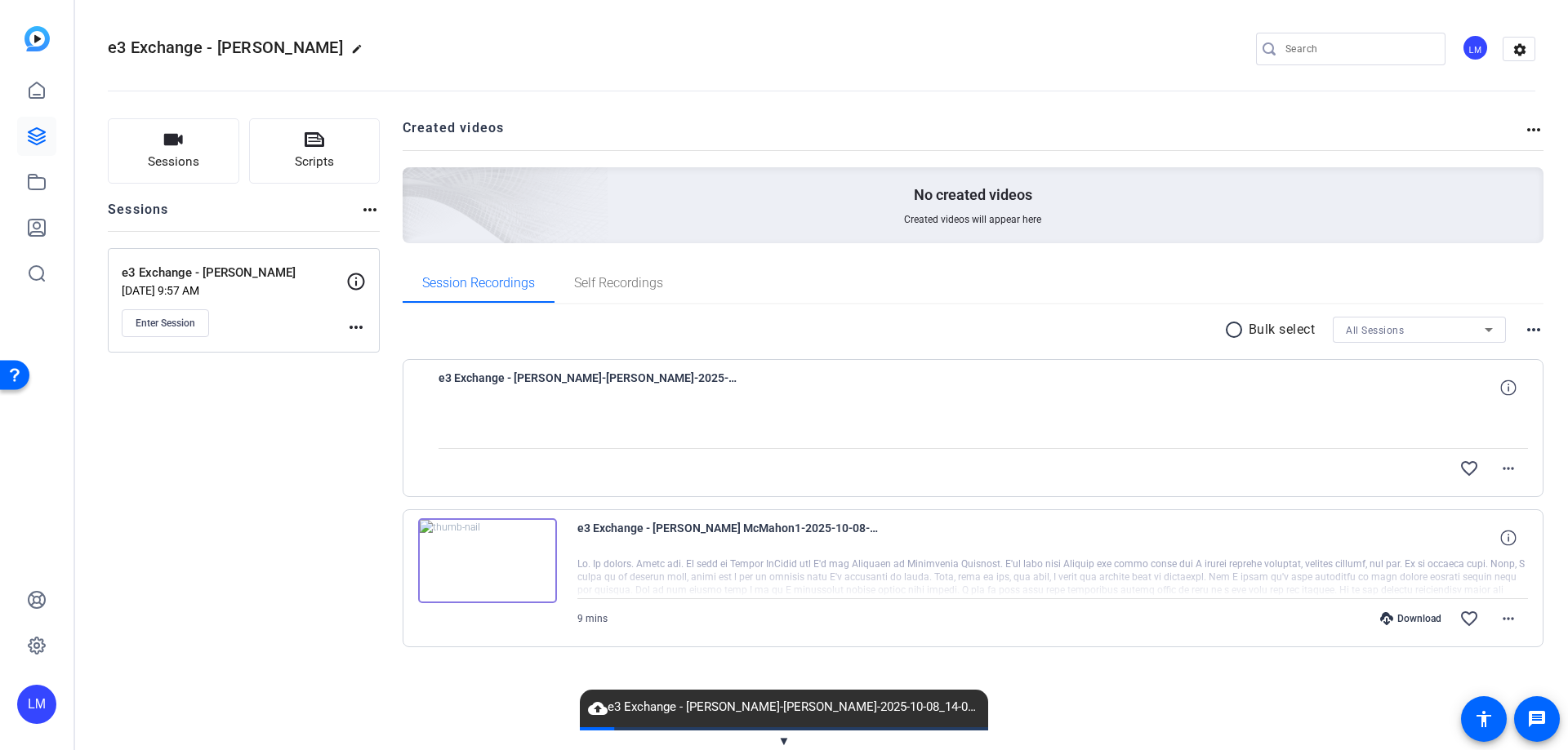
click at [1532, 326] on mat-icon "more_horiz" at bounding box center [1533, 329] width 20 height 20
click at [34, 189] on div at bounding box center [784, 375] width 1568 height 750
click at [36, 181] on icon at bounding box center [36, 181] width 20 height 20
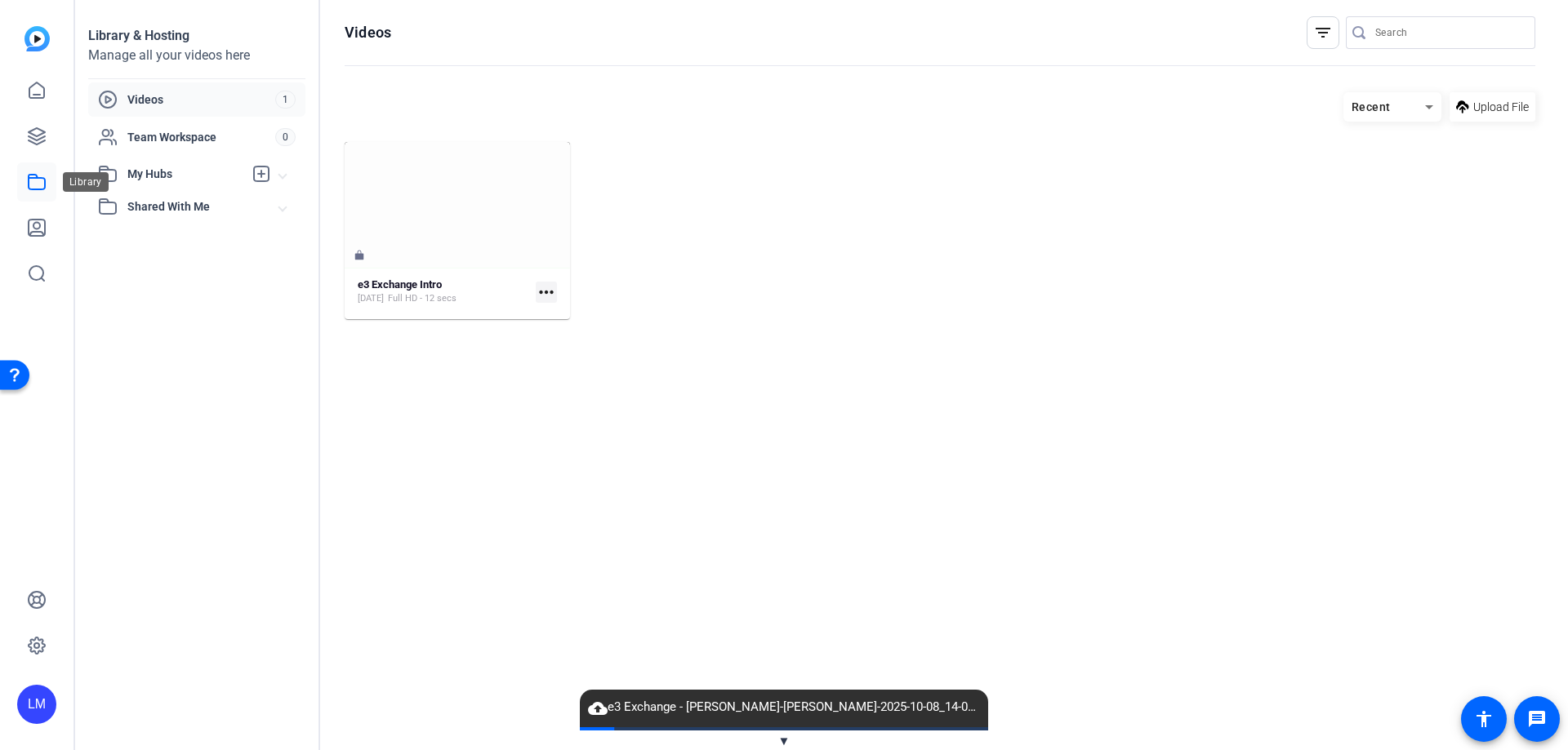
click at [39, 183] on icon at bounding box center [36, 181] width 20 height 20
click at [26, 83] on link at bounding box center [37, 91] width 40 height 40
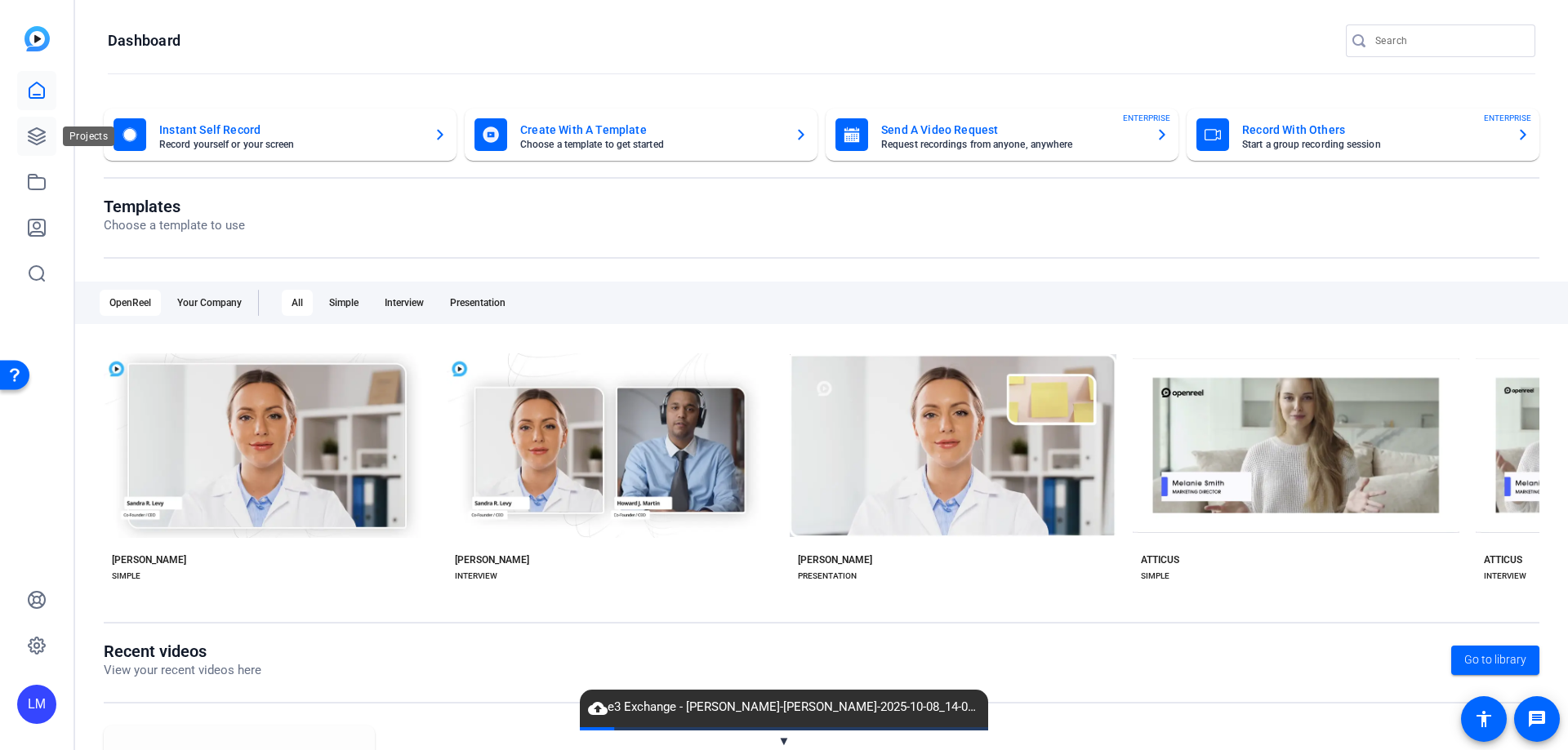
click at [36, 135] on icon at bounding box center [36, 136] width 16 height 16
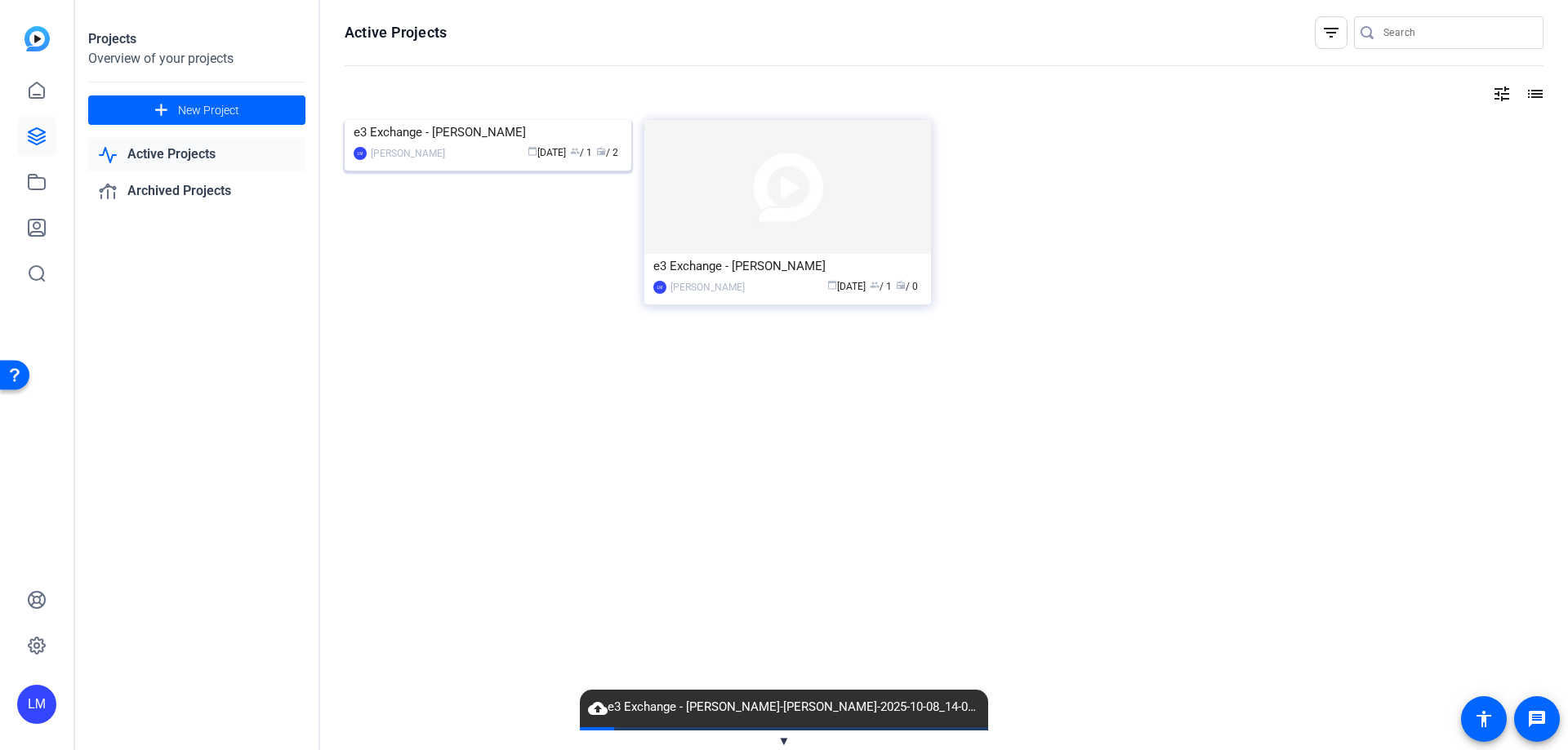
click at [484, 144] on div "e3 Exchange - Tennie McMahon" at bounding box center [488, 132] width 269 height 24
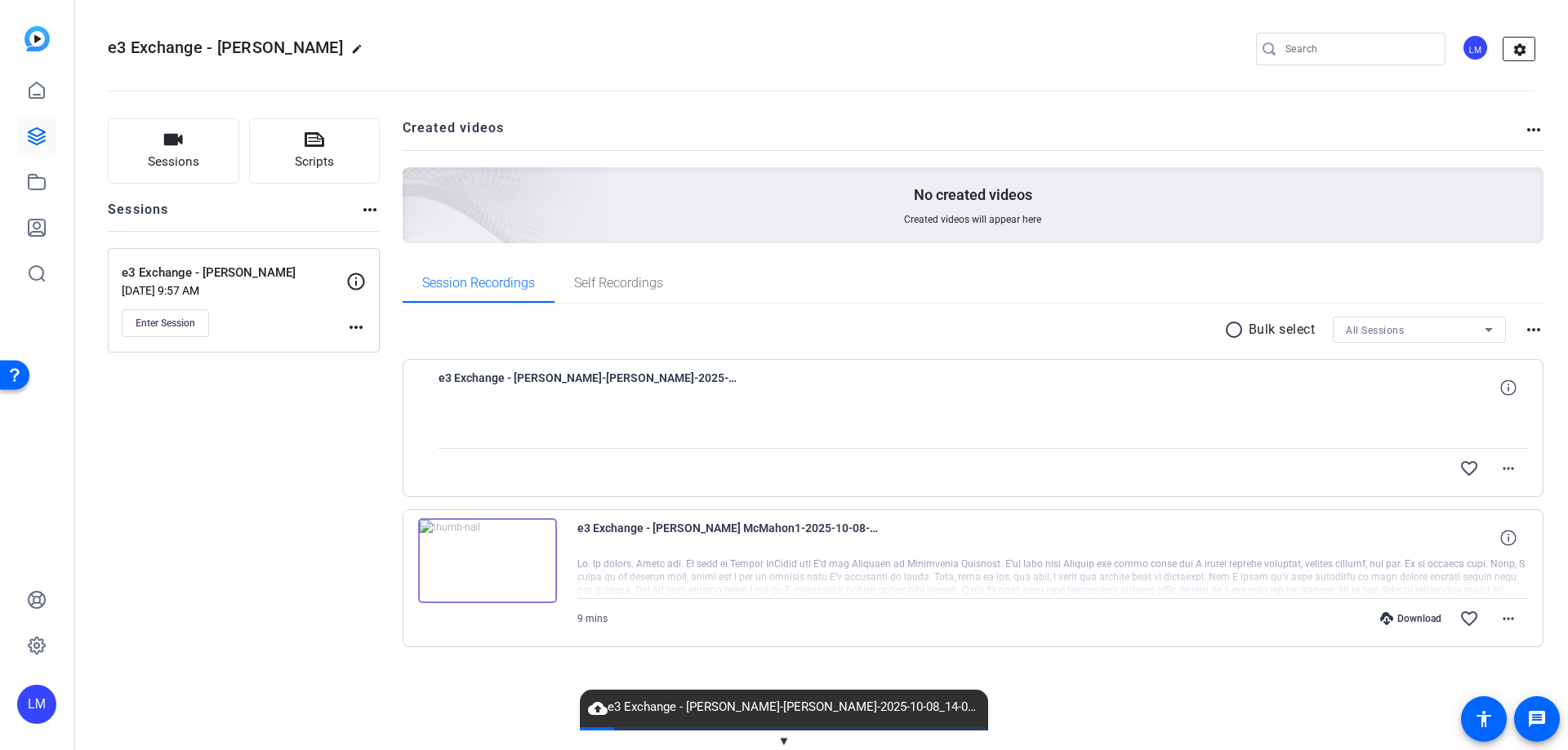
click at [1531, 40] on mat-icon "settings" at bounding box center [1520, 50] width 33 height 24
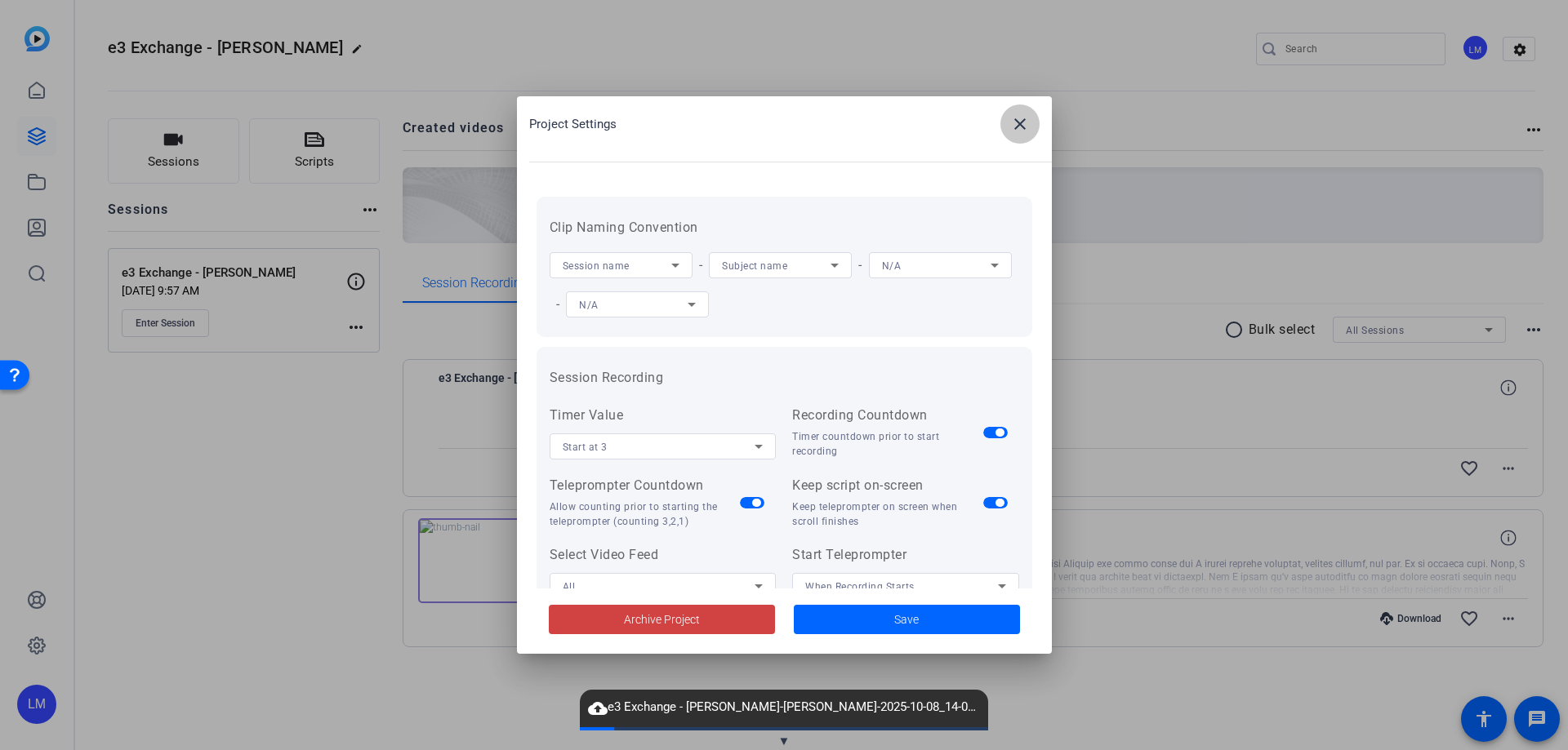
click at [1022, 124] on mat-icon "close" at bounding box center [1020, 124] width 20 height 20
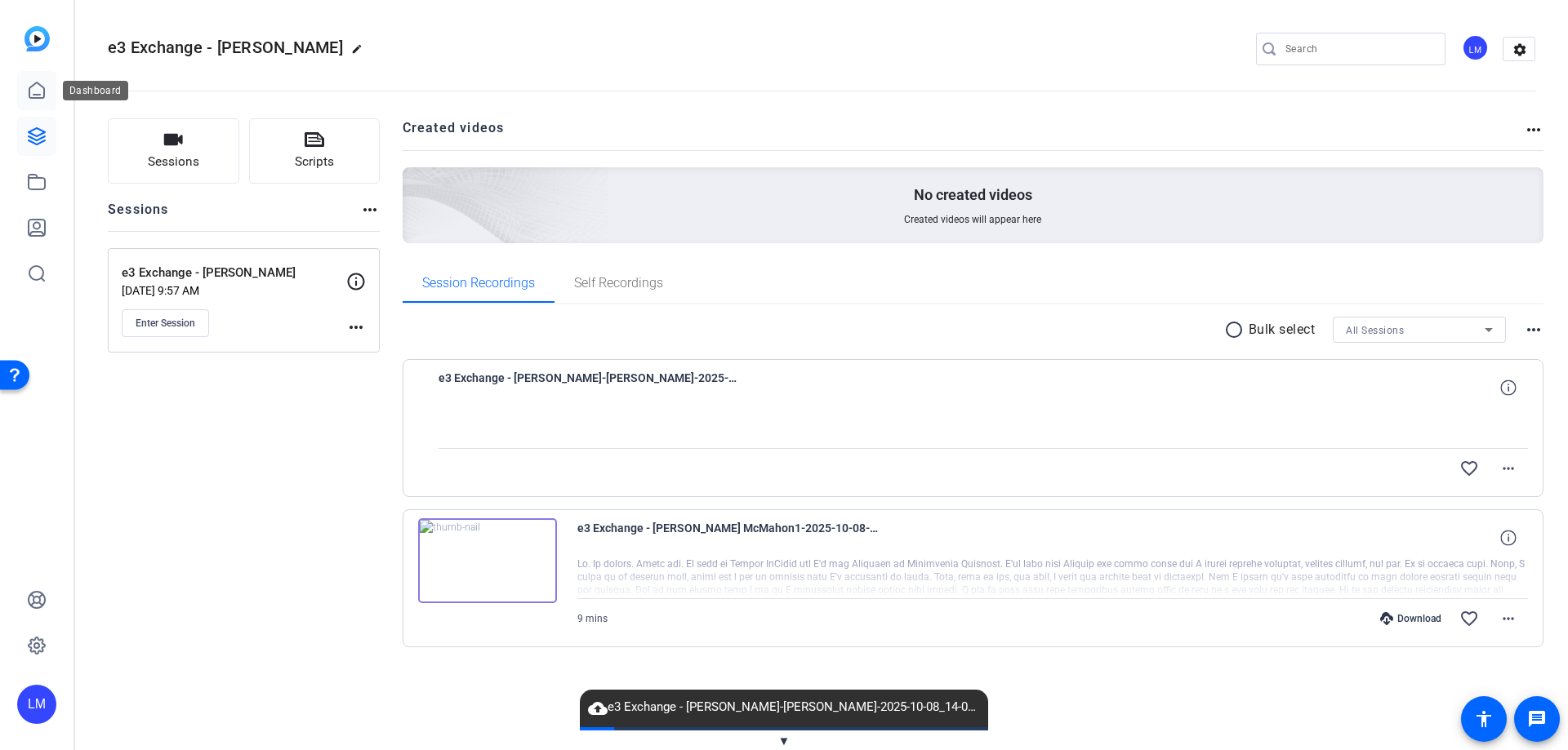
click at [37, 88] on icon at bounding box center [36, 90] width 20 height 20
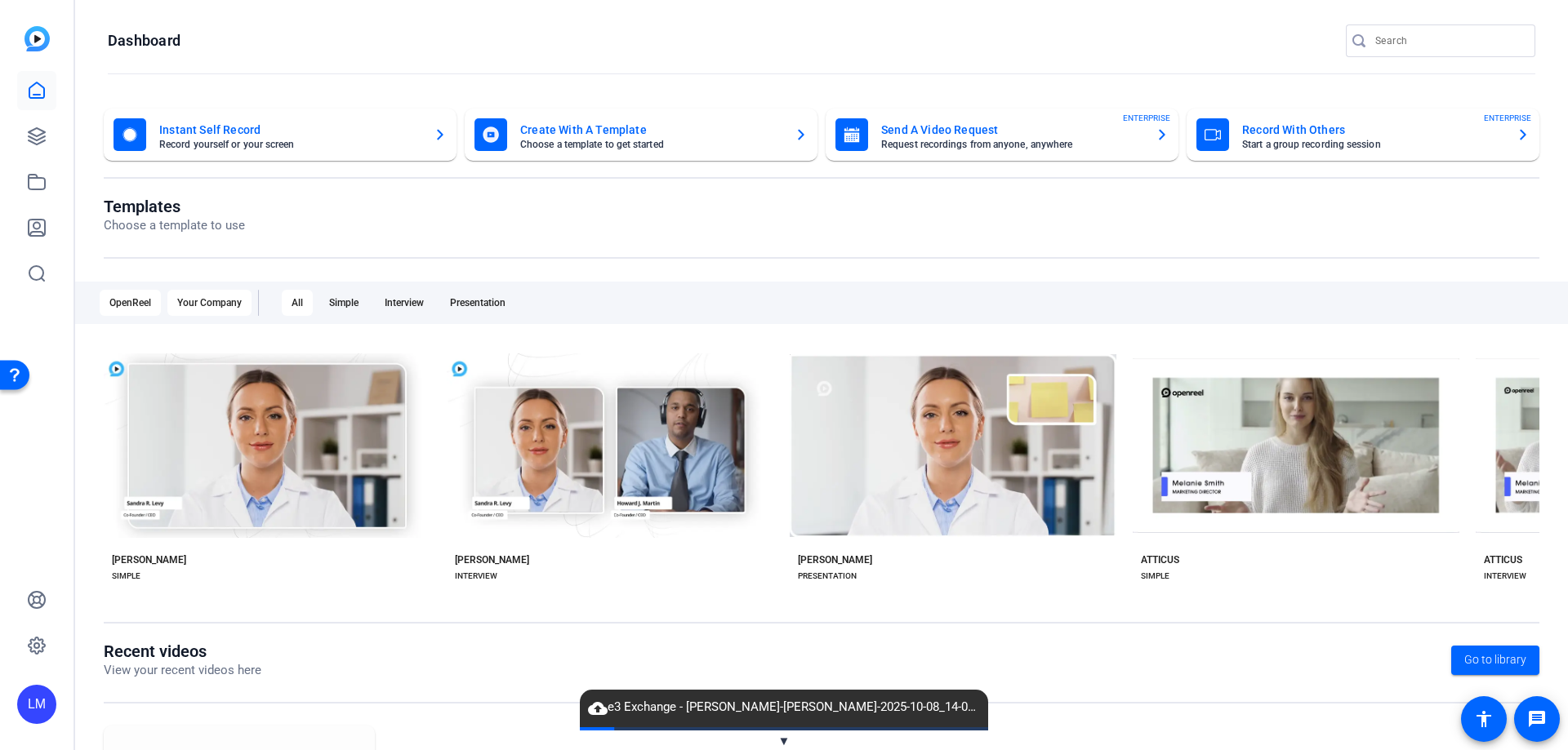
click at [212, 301] on div "Your Company" at bounding box center [209, 303] width 84 height 26
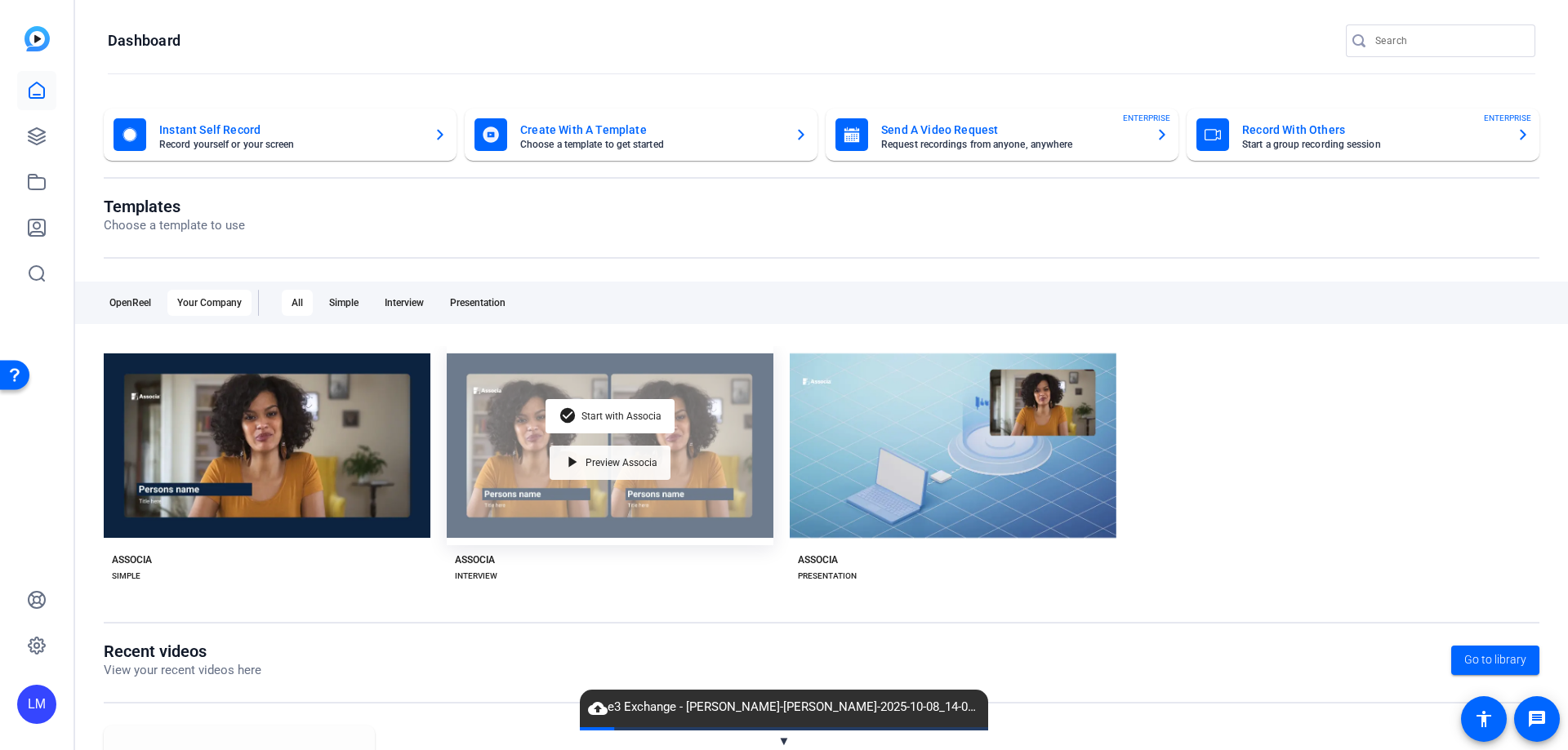
click at [605, 470] on div "play_arrow Preview Associa" at bounding box center [610, 463] width 120 height 34
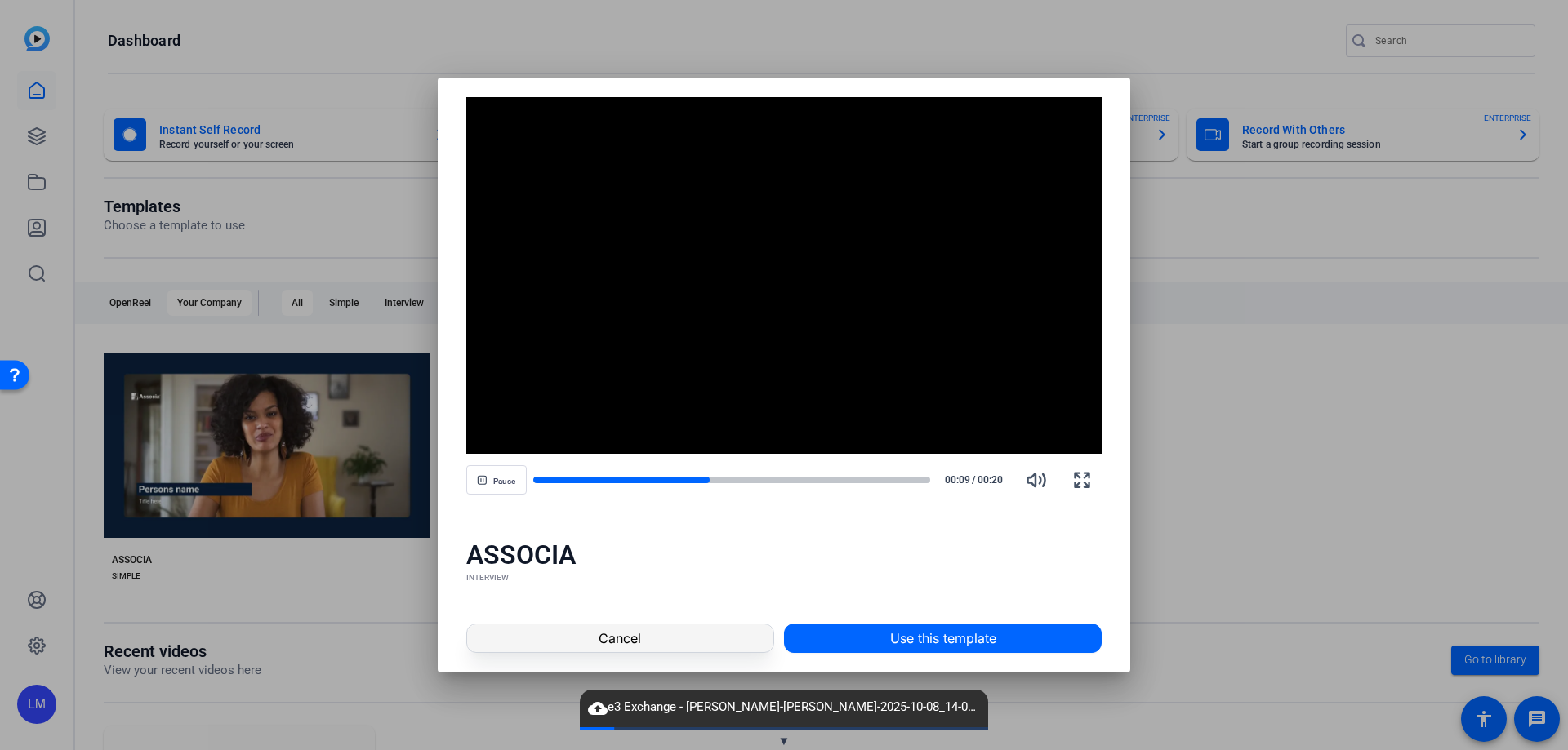
click at [626, 643] on span "Cancel" at bounding box center [619, 638] width 42 height 20
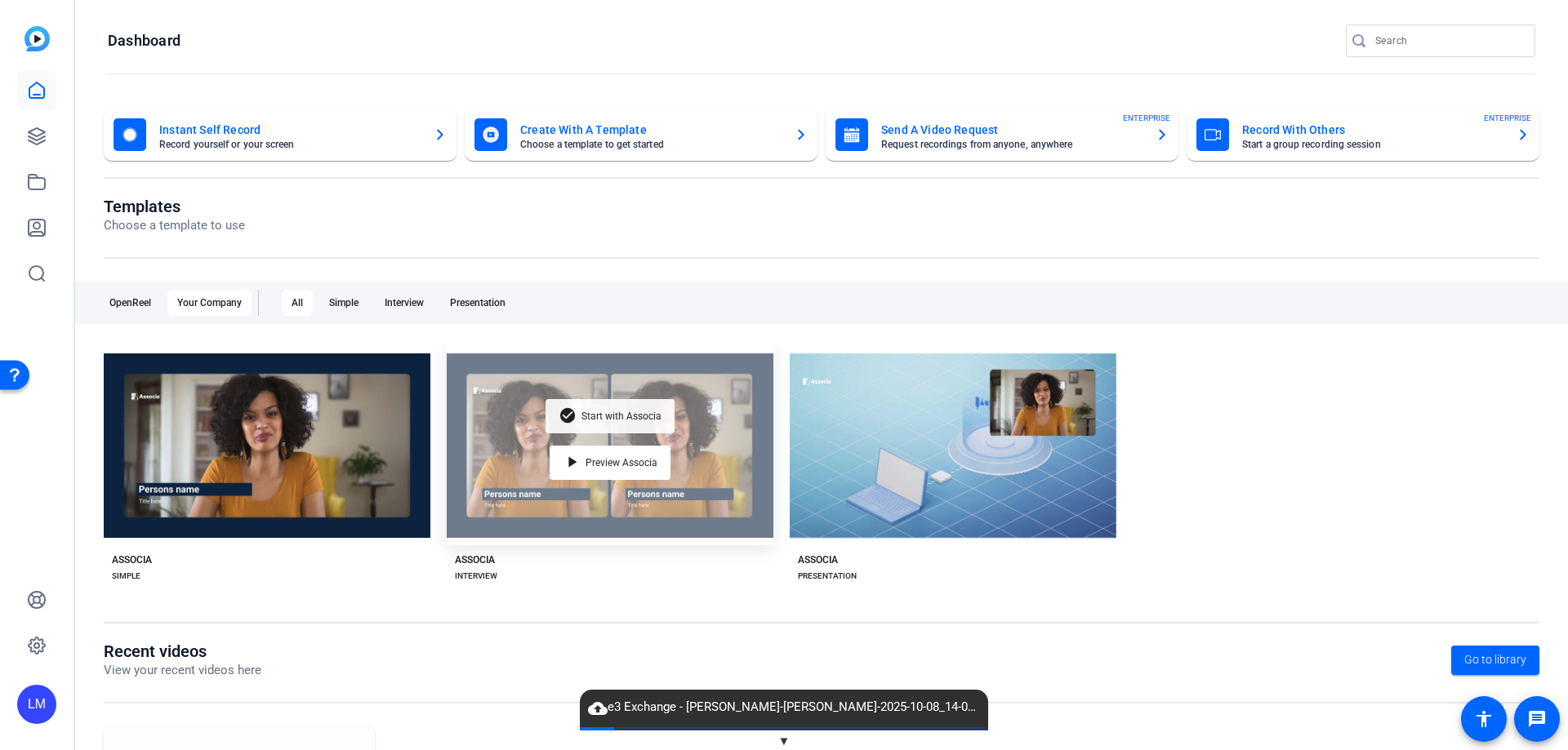
click at [611, 422] on div "check_circle Start with Associa" at bounding box center [610, 416] width 129 height 34
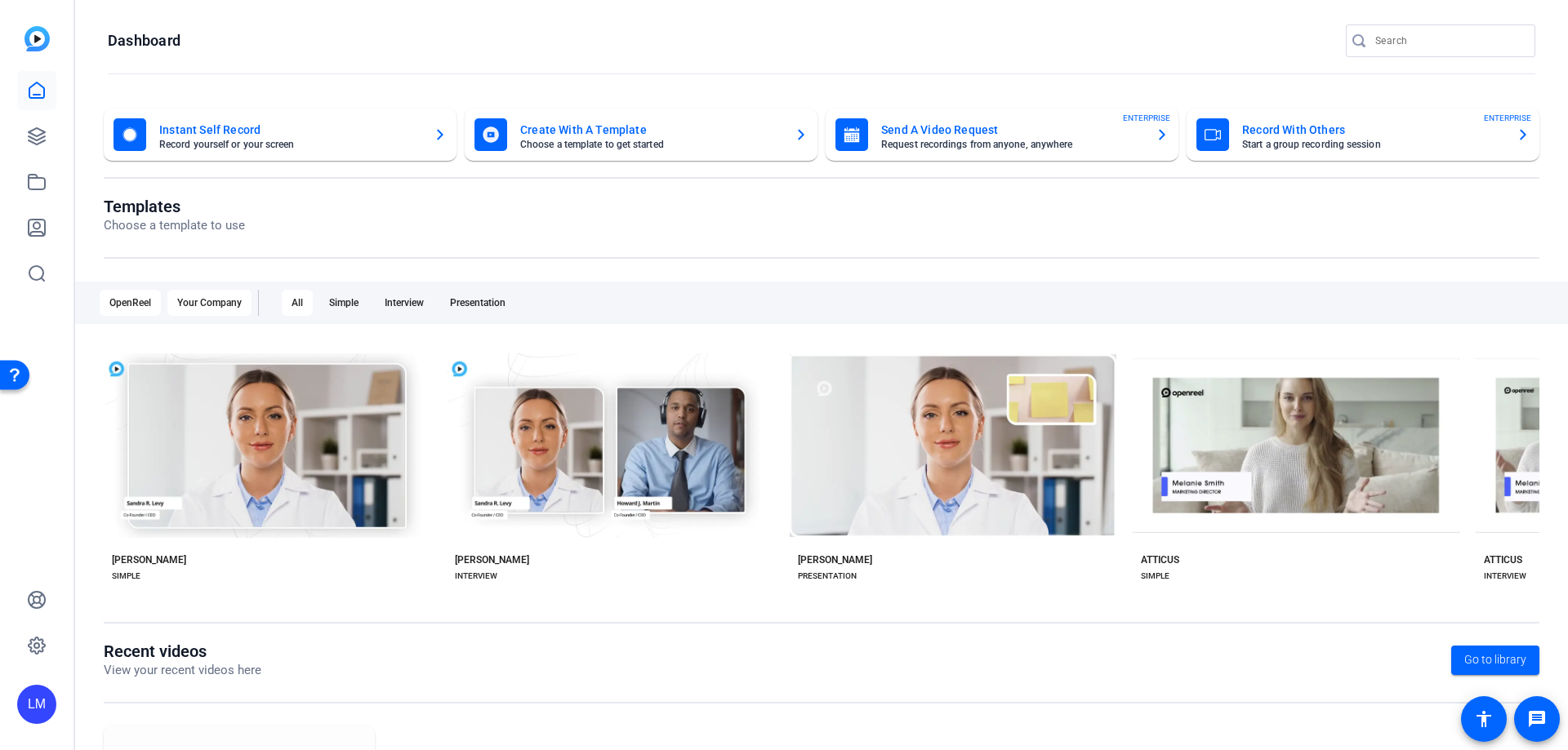
click at [205, 310] on div "Your Company" at bounding box center [209, 303] width 84 height 26
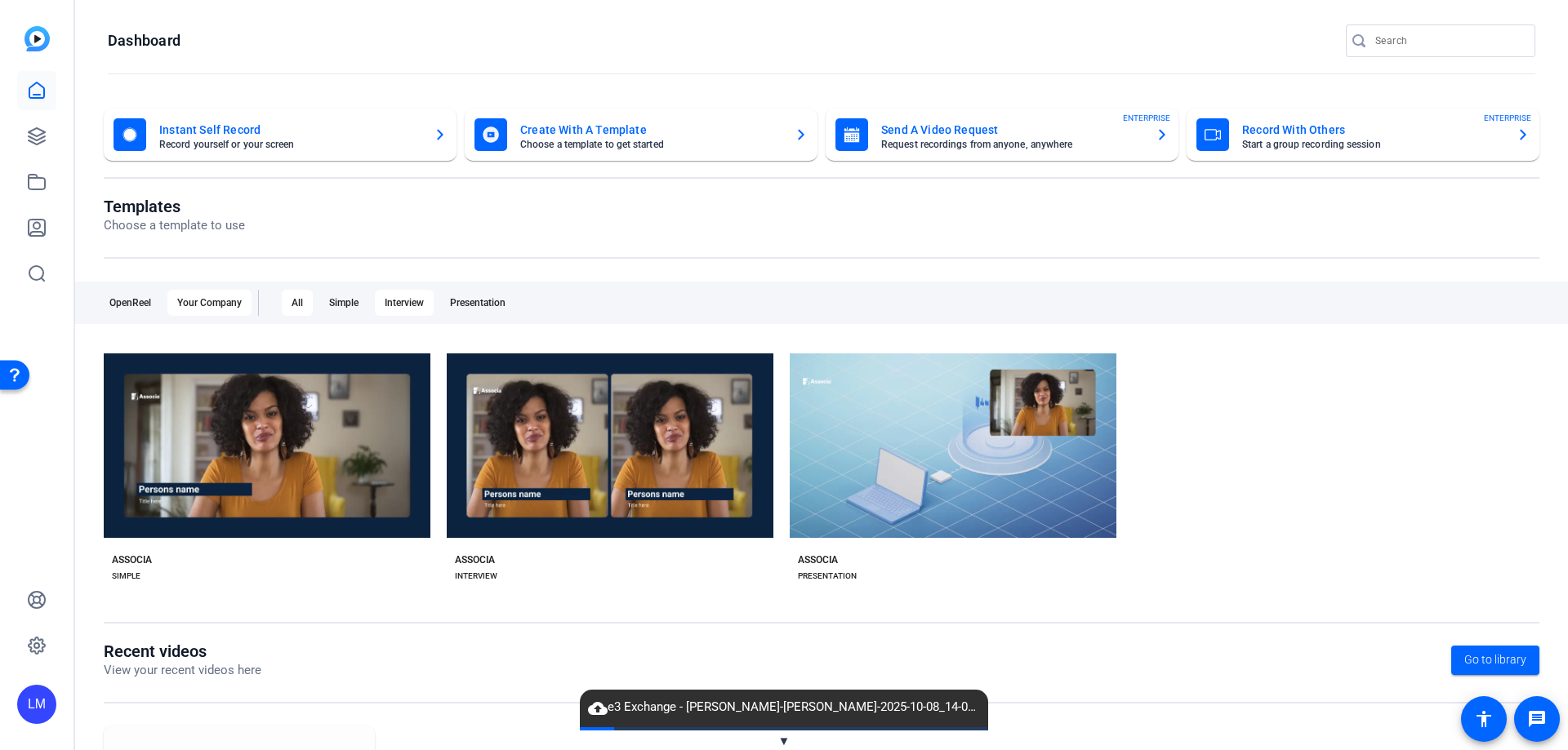
click at [425, 298] on div "Interview" at bounding box center [404, 303] width 59 height 26
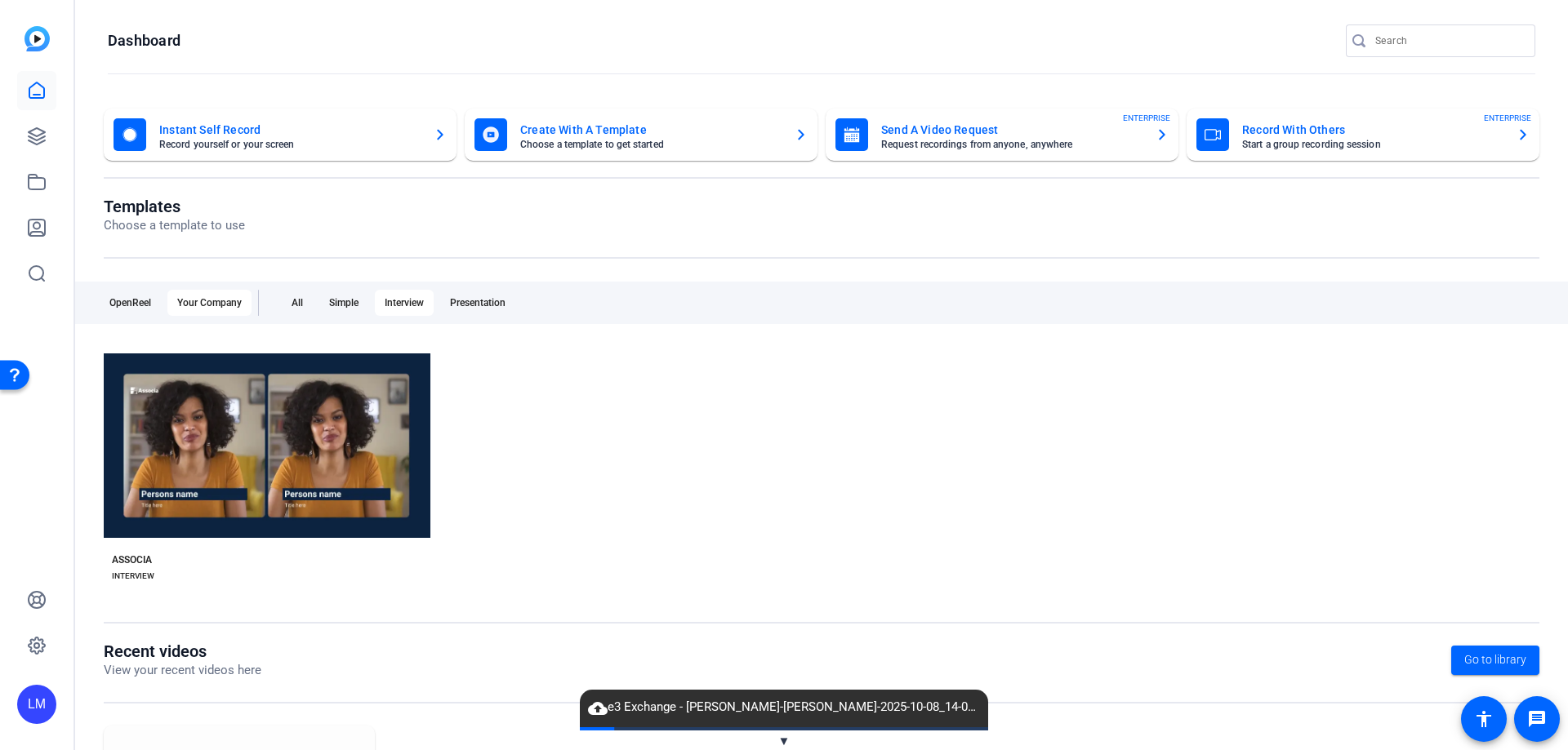
click at [553, 136] on mat-card-title "Create With A Template" at bounding box center [651, 129] width 262 height 20
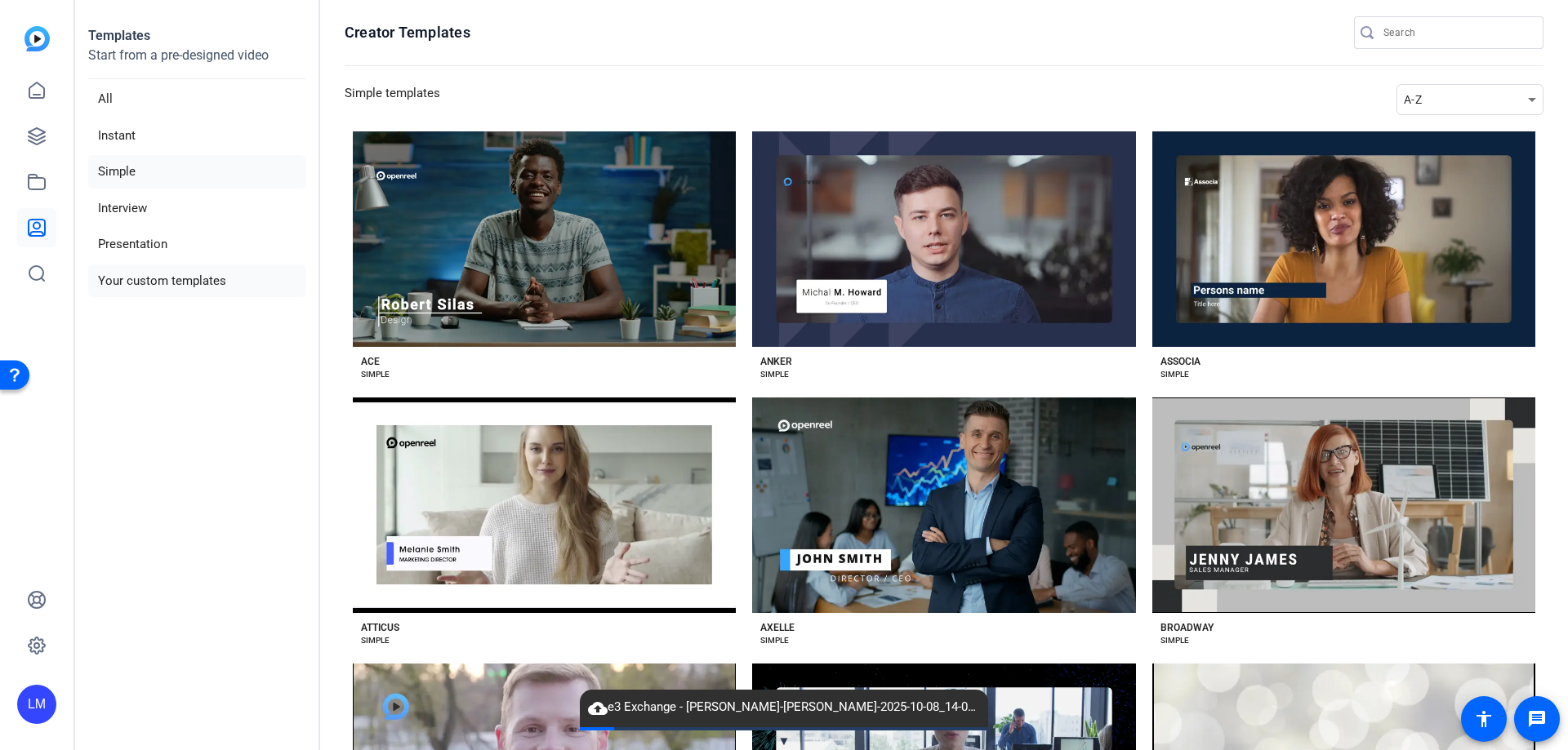
click at [123, 281] on li "Your custom templates" at bounding box center [196, 280] width 217 height 34
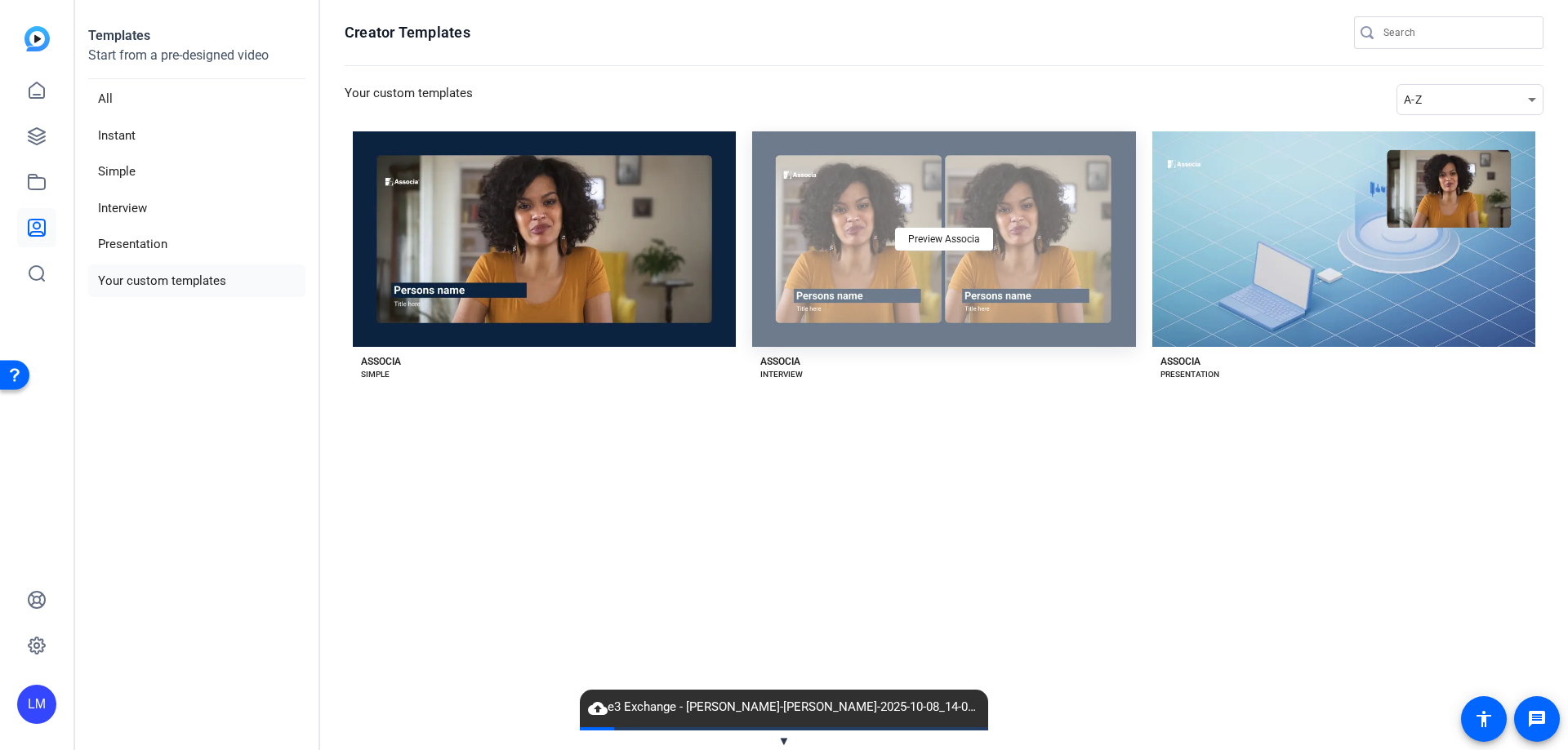
click at [958, 279] on div "Preview Associa" at bounding box center [943, 239] width 383 height 215
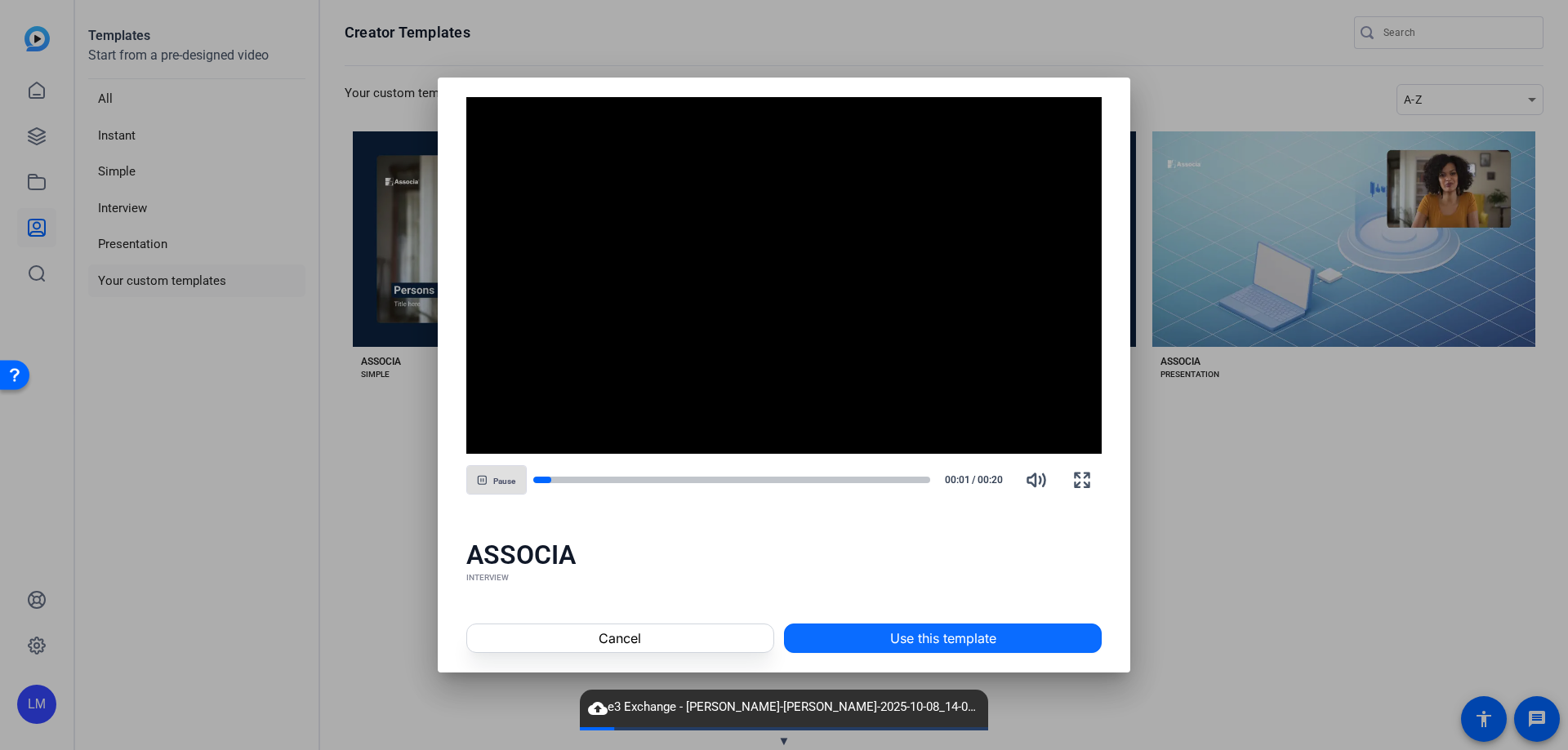
click at [931, 645] on span "Use this template" at bounding box center [942, 638] width 106 height 20
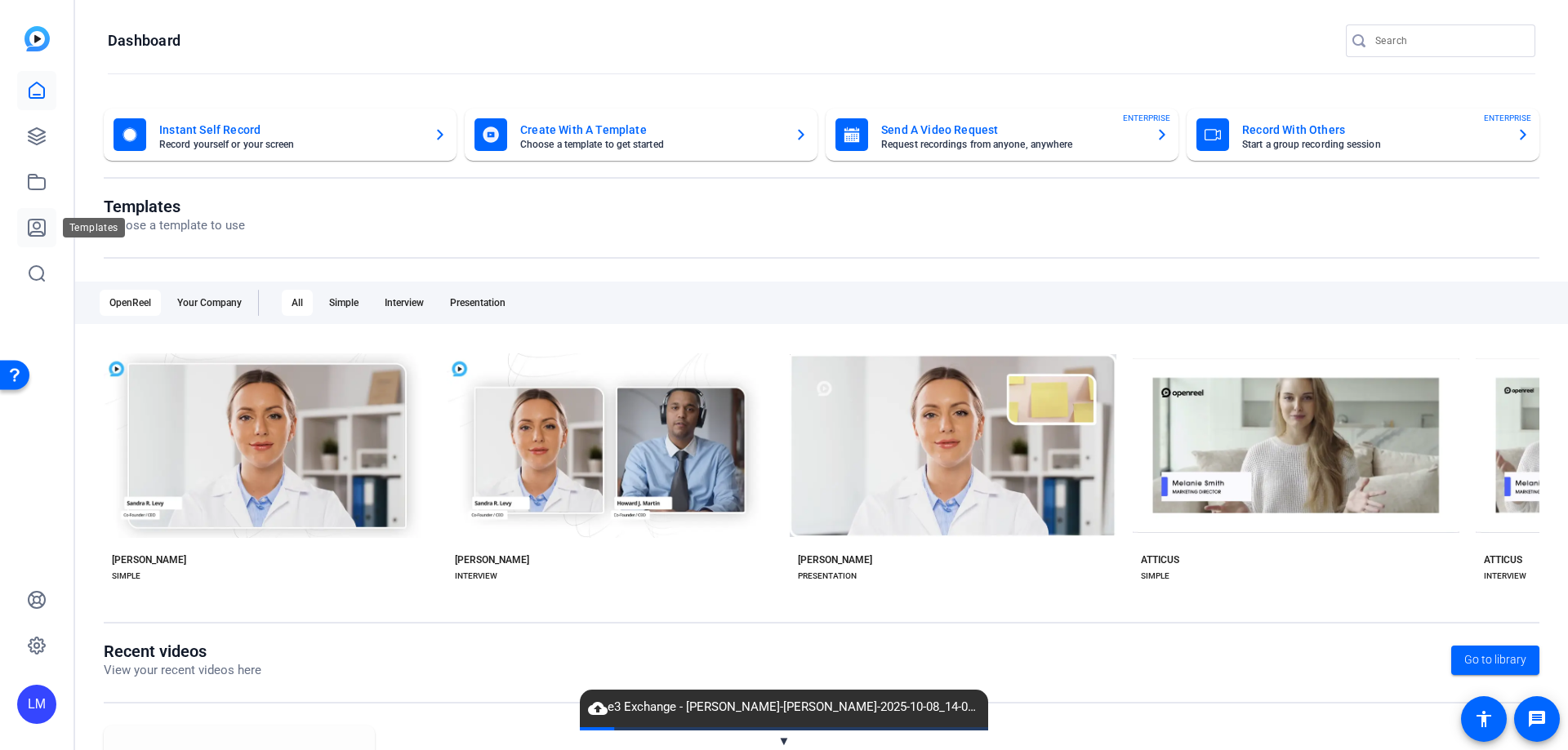
click at [34, 218] on icon at bounding box center [36, 227] width 20 height 20
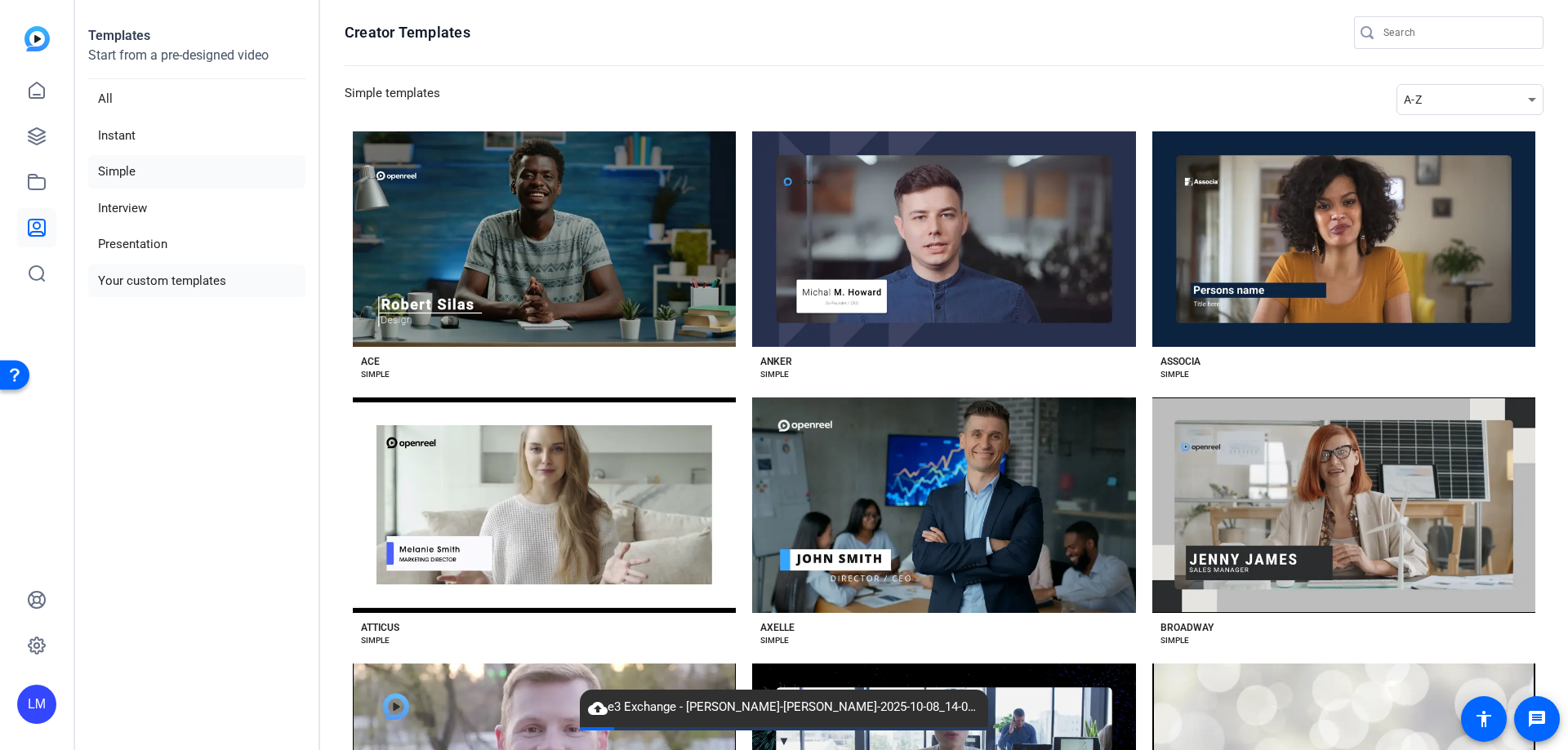
click at [156, 280] on li "Your custom templates" at bounding box center [196, 280] width 217 height 34
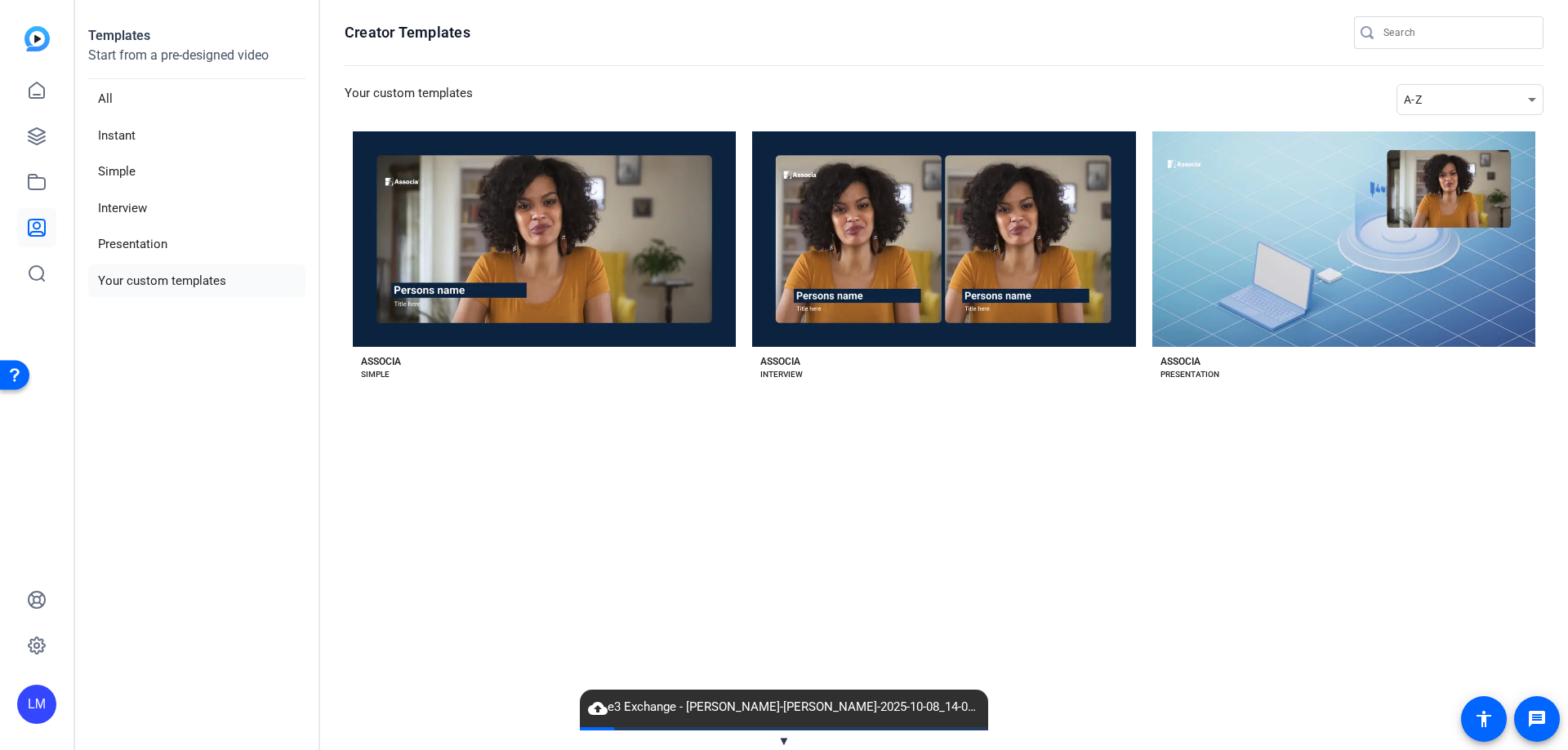
click at [377, 100] on h3 "Your custom templates" at bounding box center [408, 100] width 128 height 31
click at [1509, 103] on div "A-Z" at bounding box center [1466, 99] width 124 height 20
click at [1509, 103] on div at bounding box center [784, 375] width 1568 height 750
